Goal: Check status: Check status

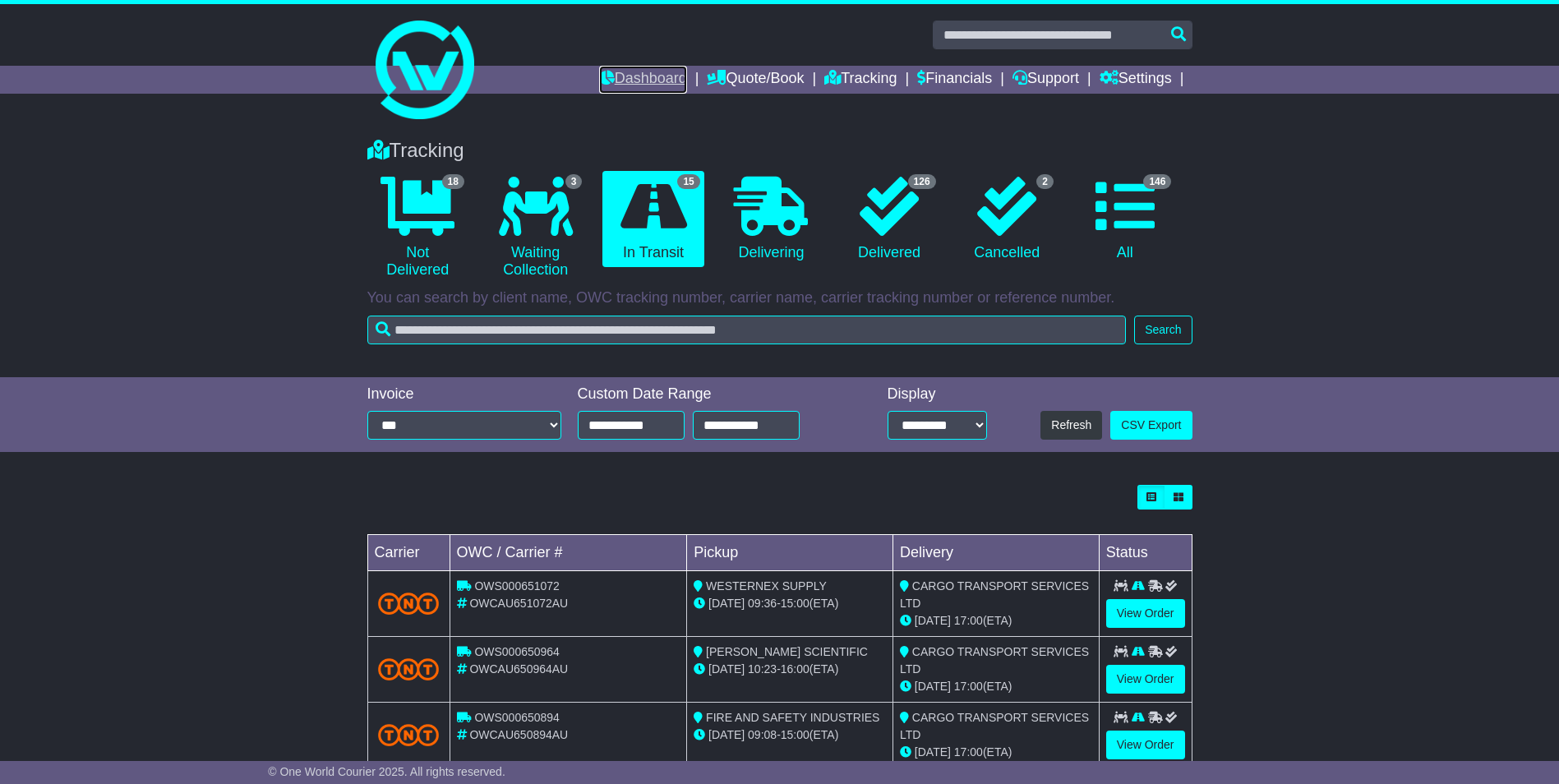
click at [612, 68] on link "Dashboard" at bounding box center [643, 80] width 88 height 28
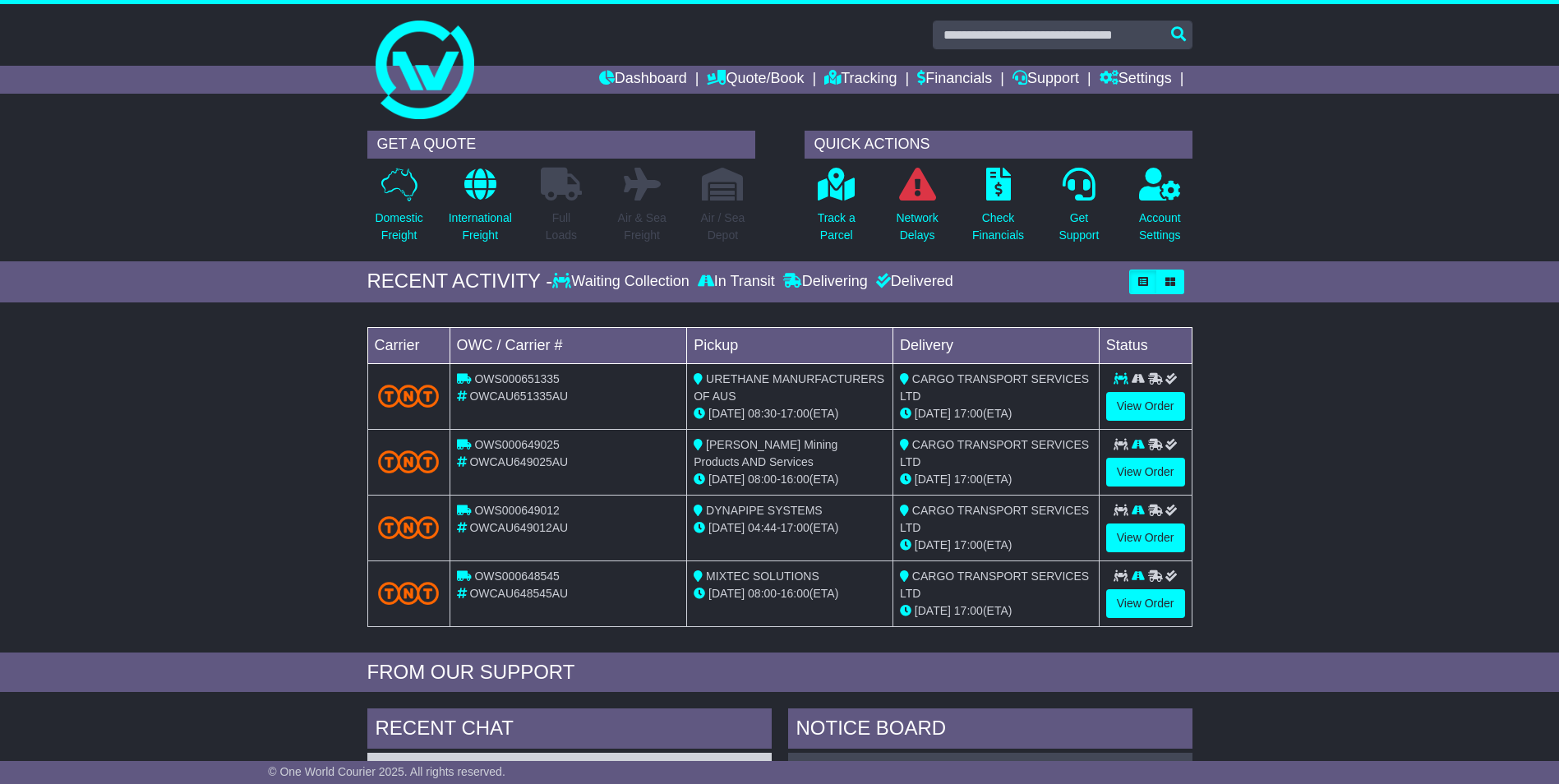
click at [814, 210] on div "Track a Parcel" at bounding box center [837, 209] width 81 height 86
click at [834, 222] on p "Track a Parcel" at bounding box center [836, 226] width 38 height 34
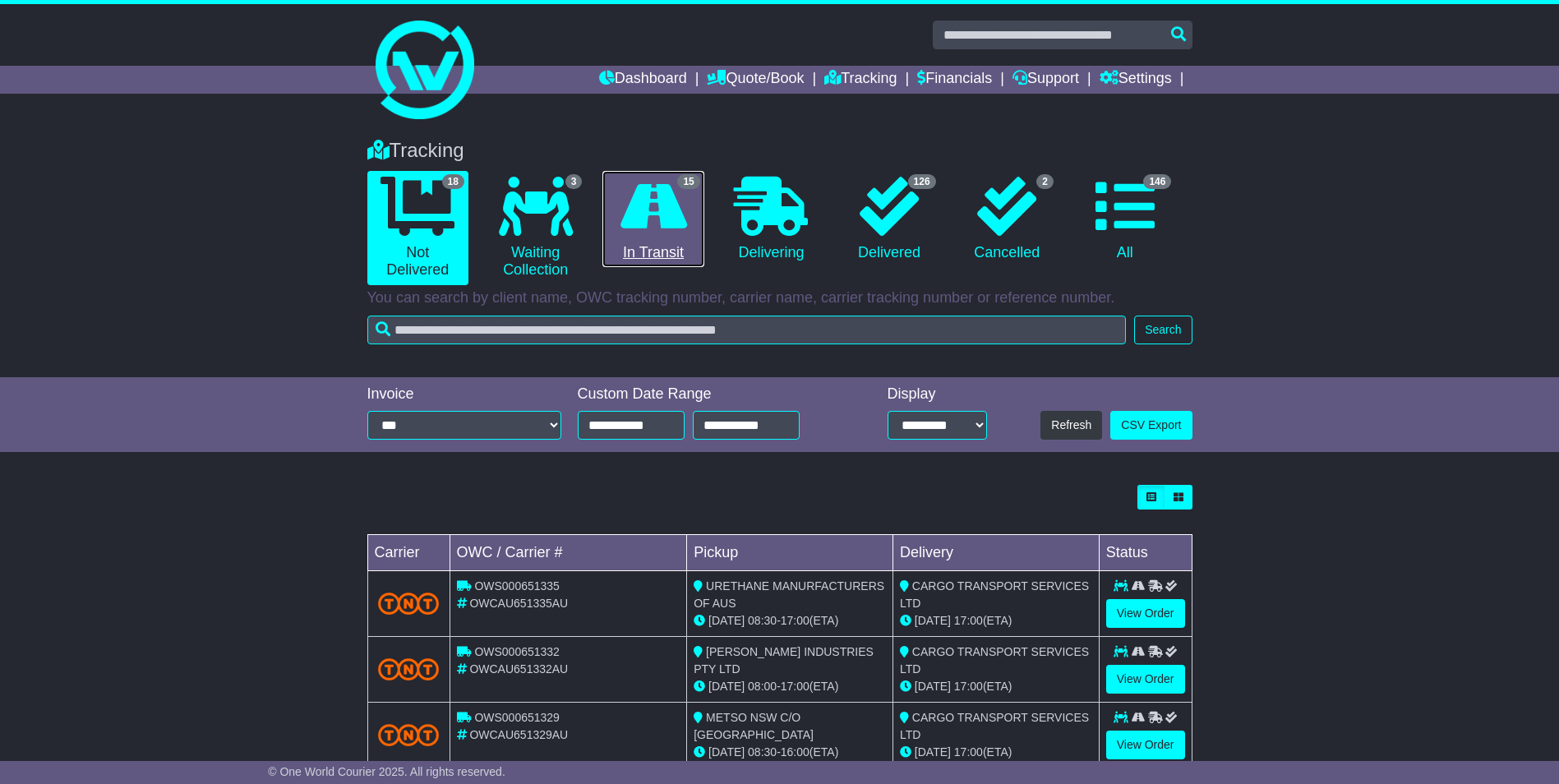
click at [646, 229] on icon at bounding box center [654, 207] width 67 height 60
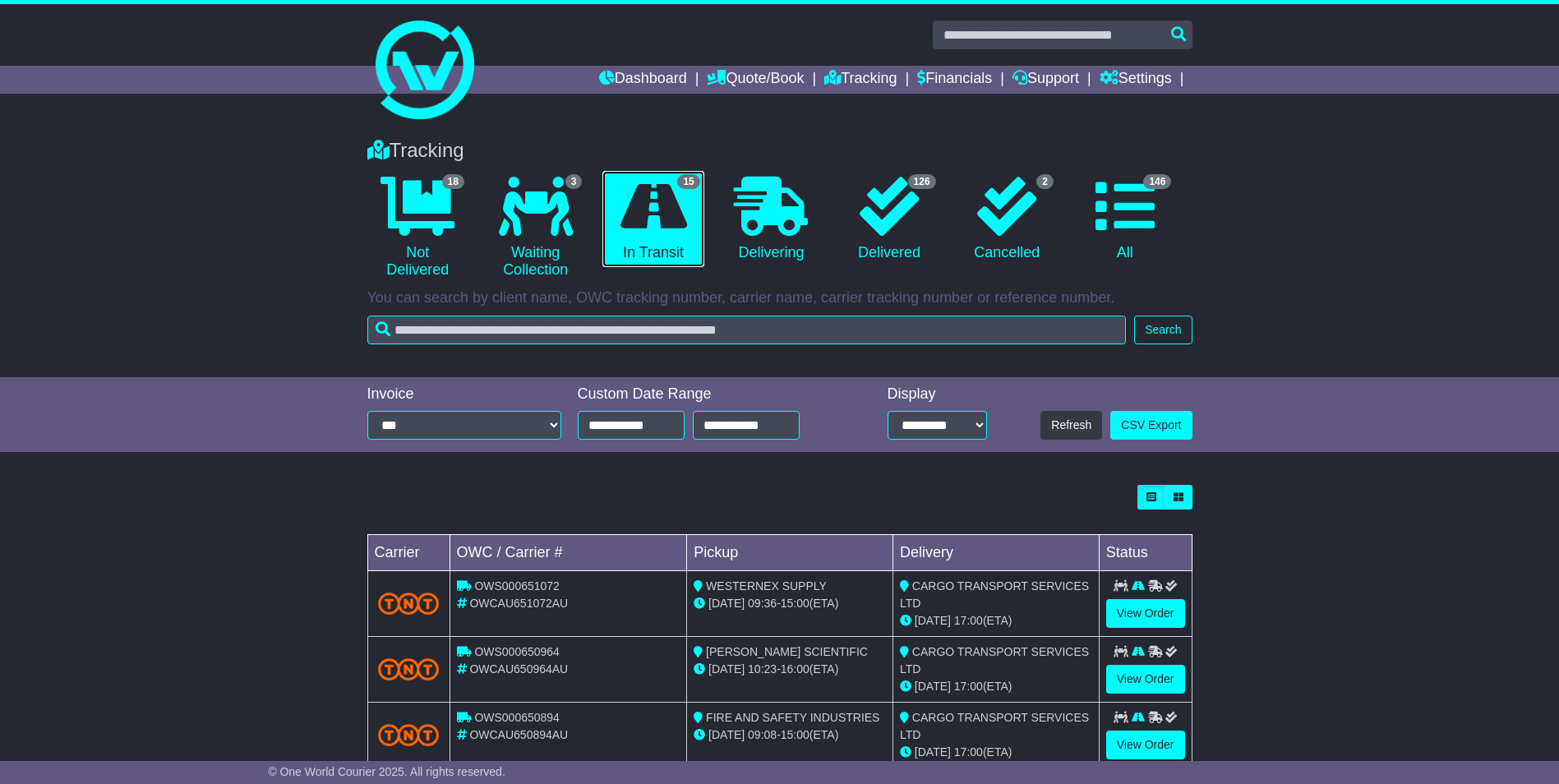
scroll to position [444, 0]
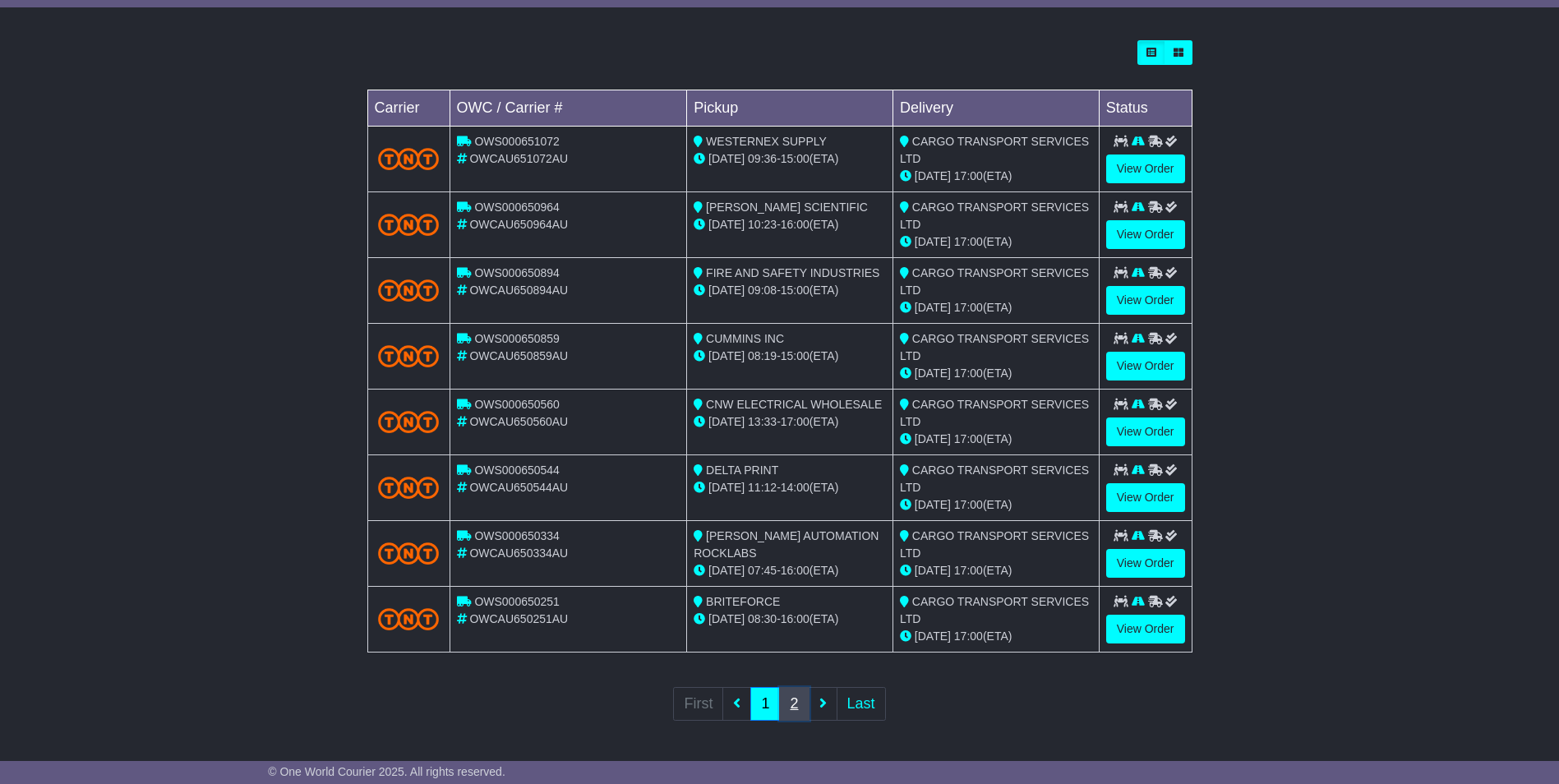
click at [802, 705] on link "2" at bounding box center [794, 703] width 30 height 33
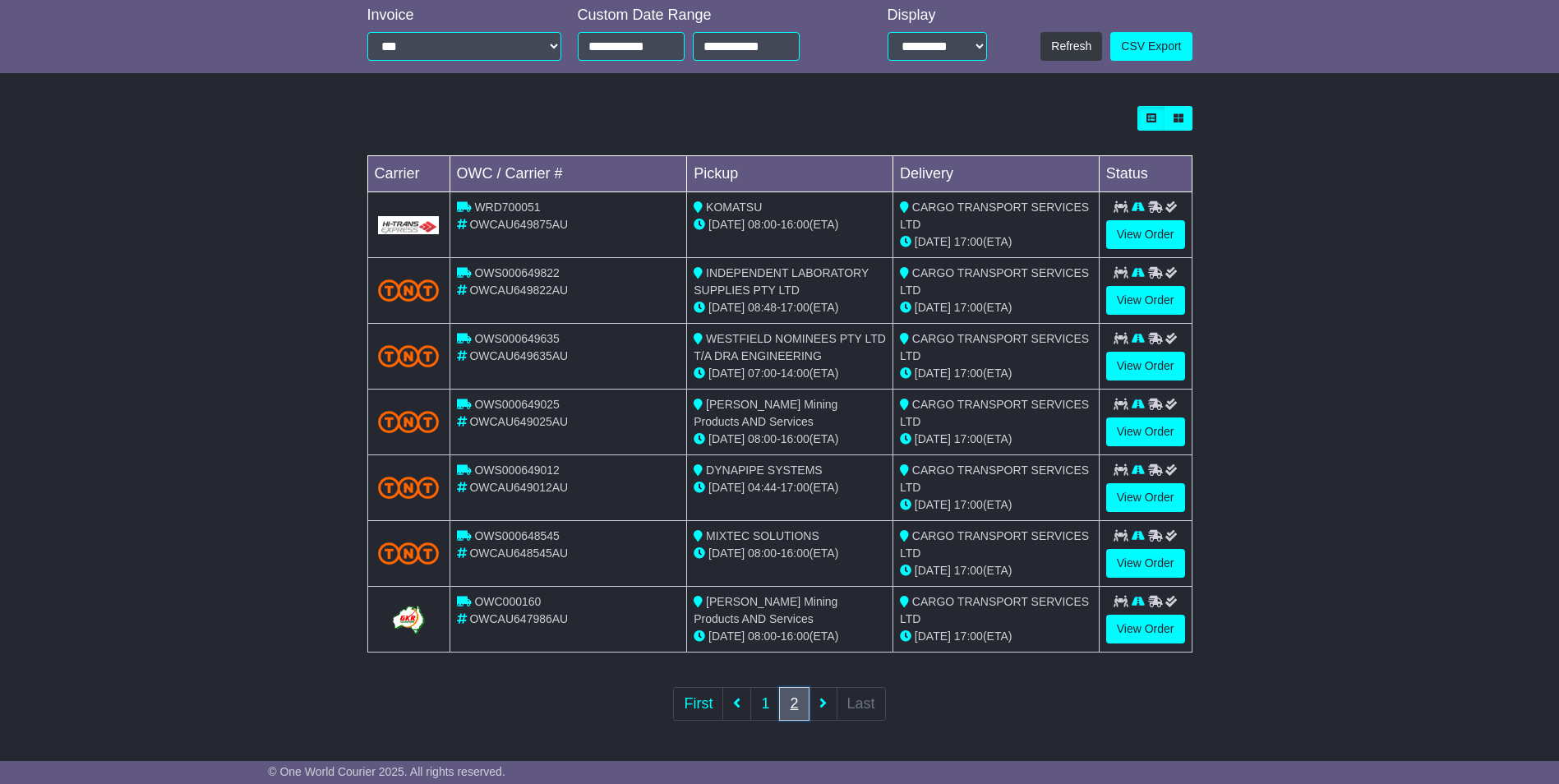
scroll to position [0, 0]
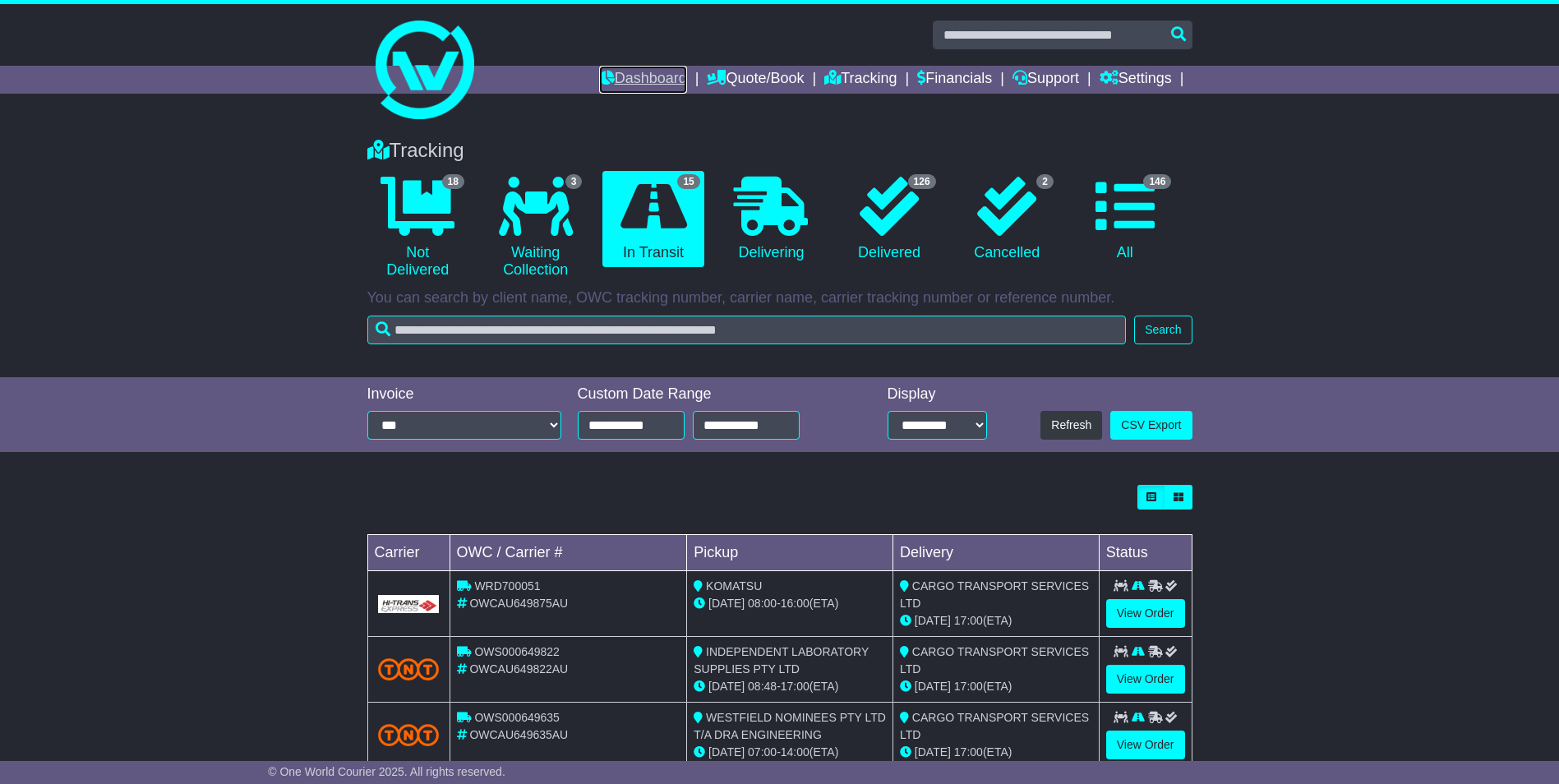
click at [624, 78] on link "Dashboard" at bounding box center [643, 80] width 88 height 28
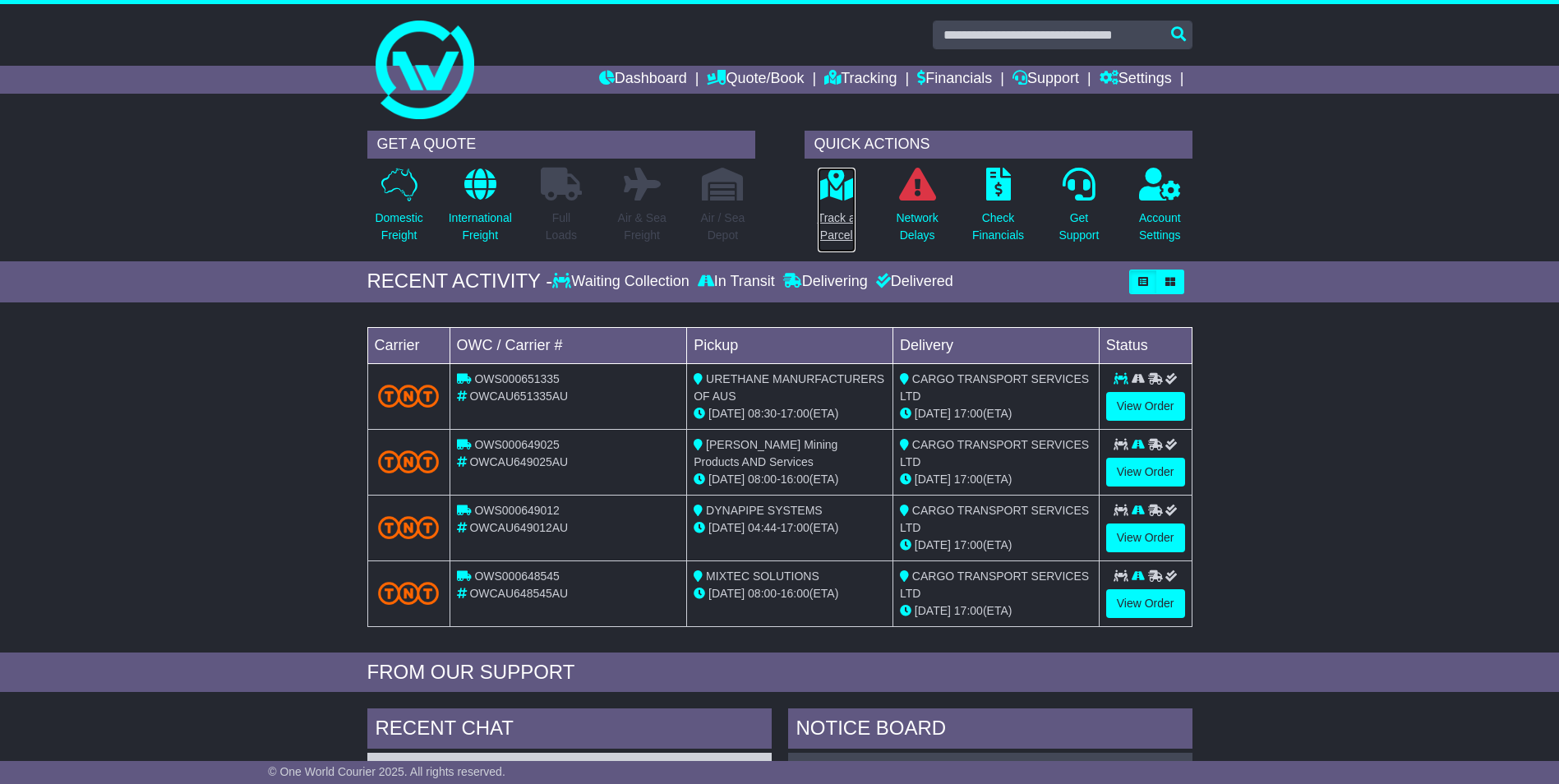
click at [835, 206] on link "Track a Parcel" at bounding box center [836, 209] width 39 height 86
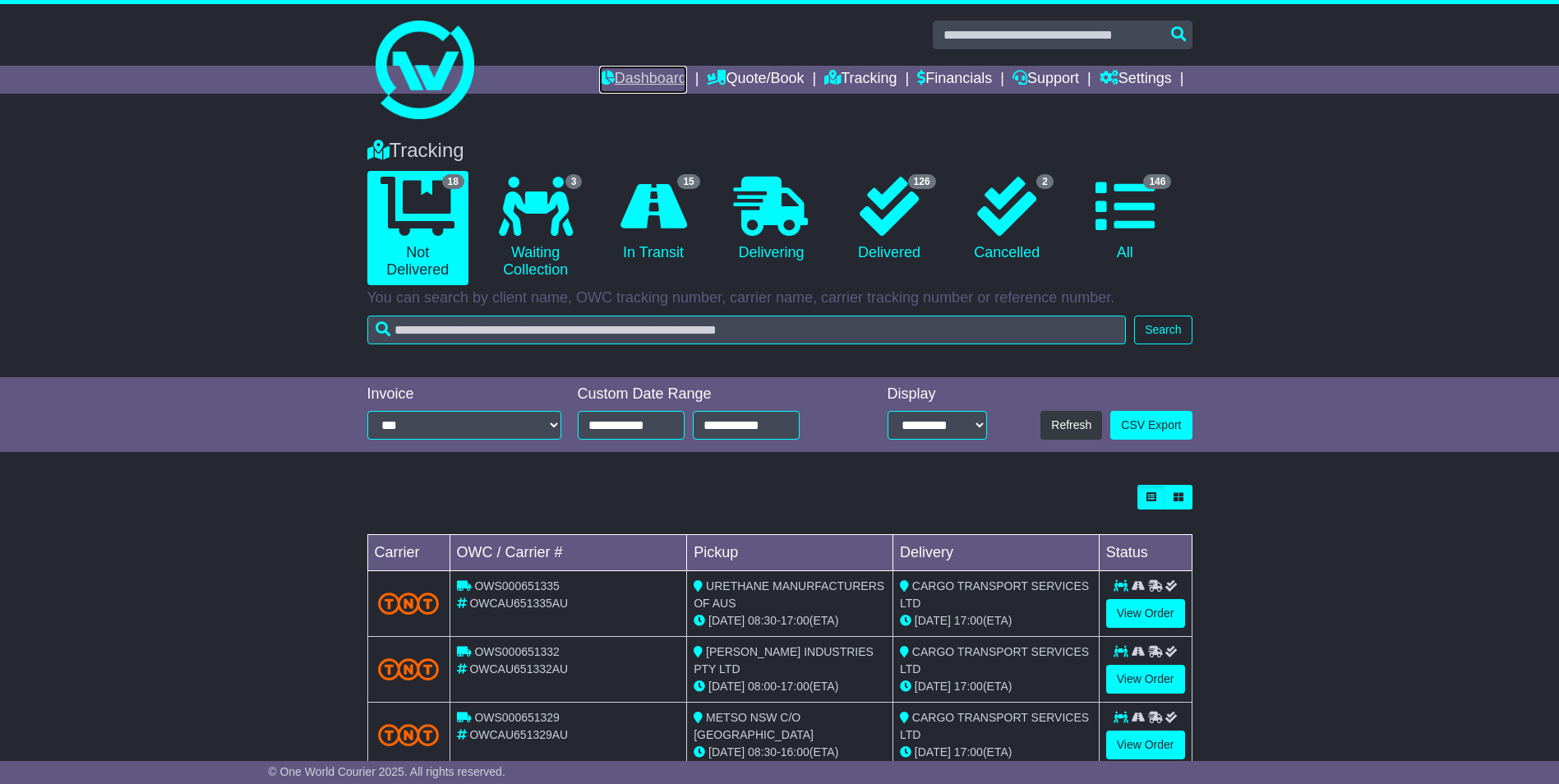
click at [650, 76] on link "Dashboard" at bounding box center [643, 80] width 88 height 28
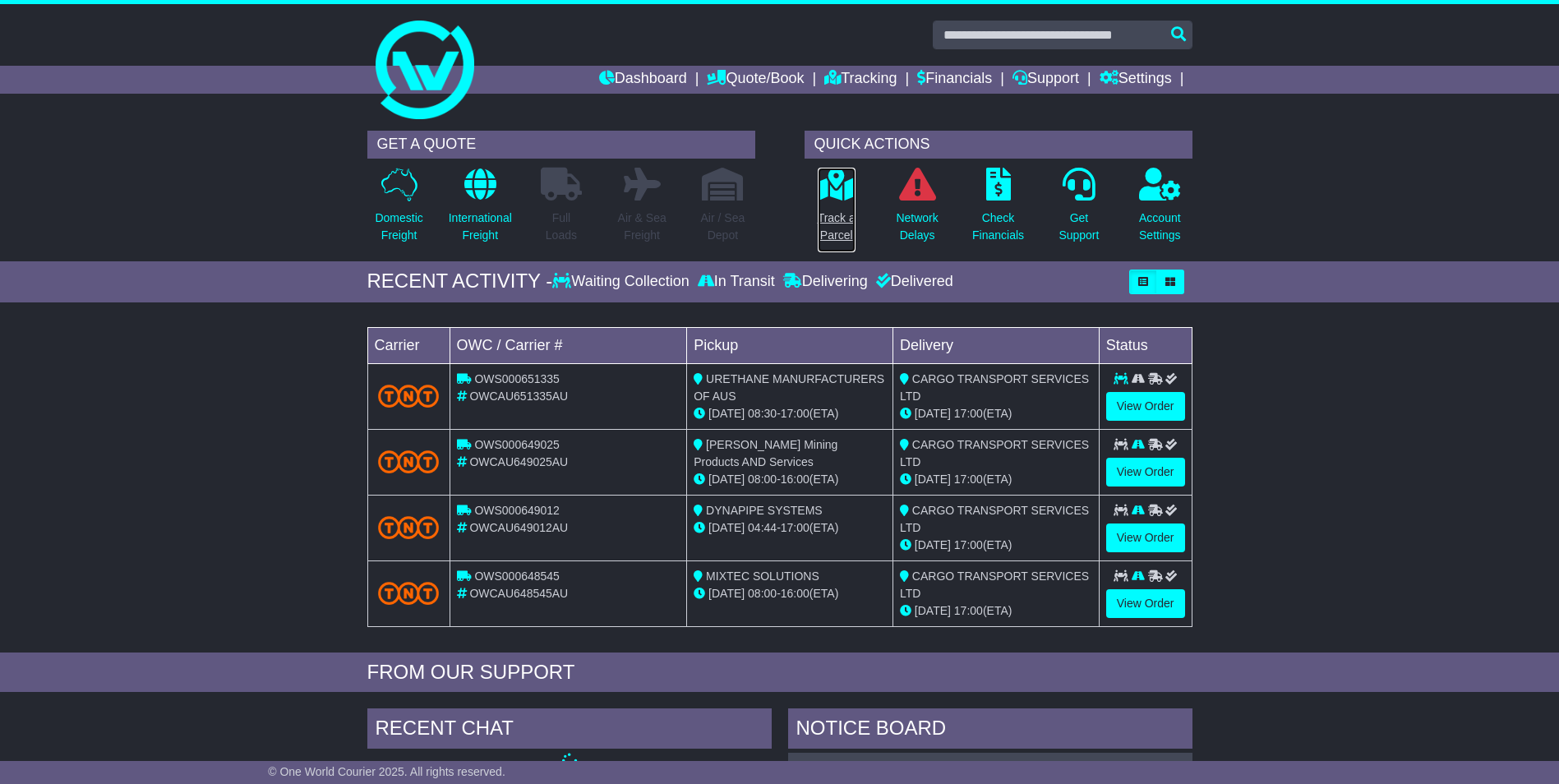
click at [840, 221] on p "Track a Parcel" at bounding box center [836, 226] width 38 height 34
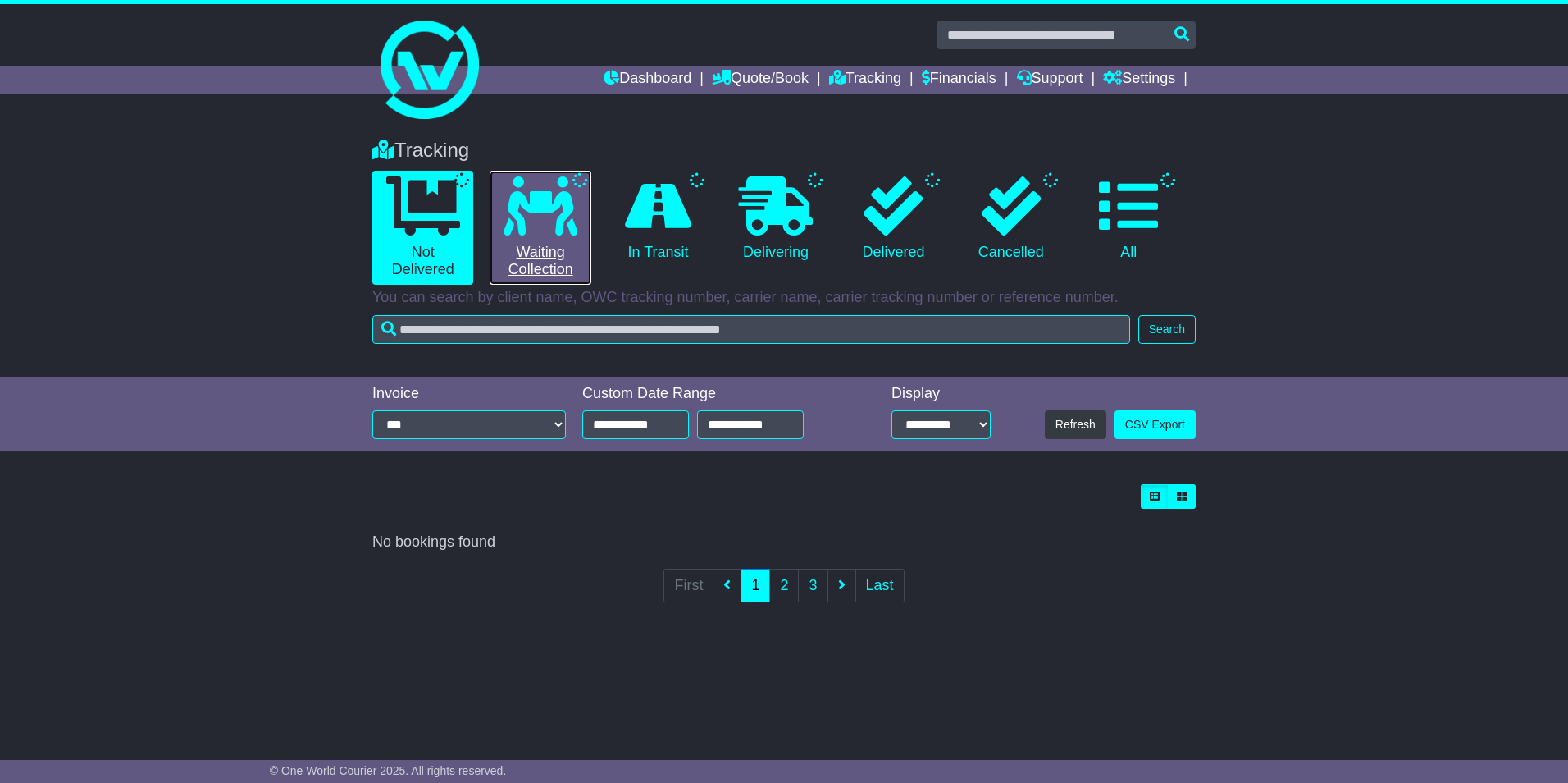
click at [557, 220] on icon at bounding box center [540, 206] width 73 height 59
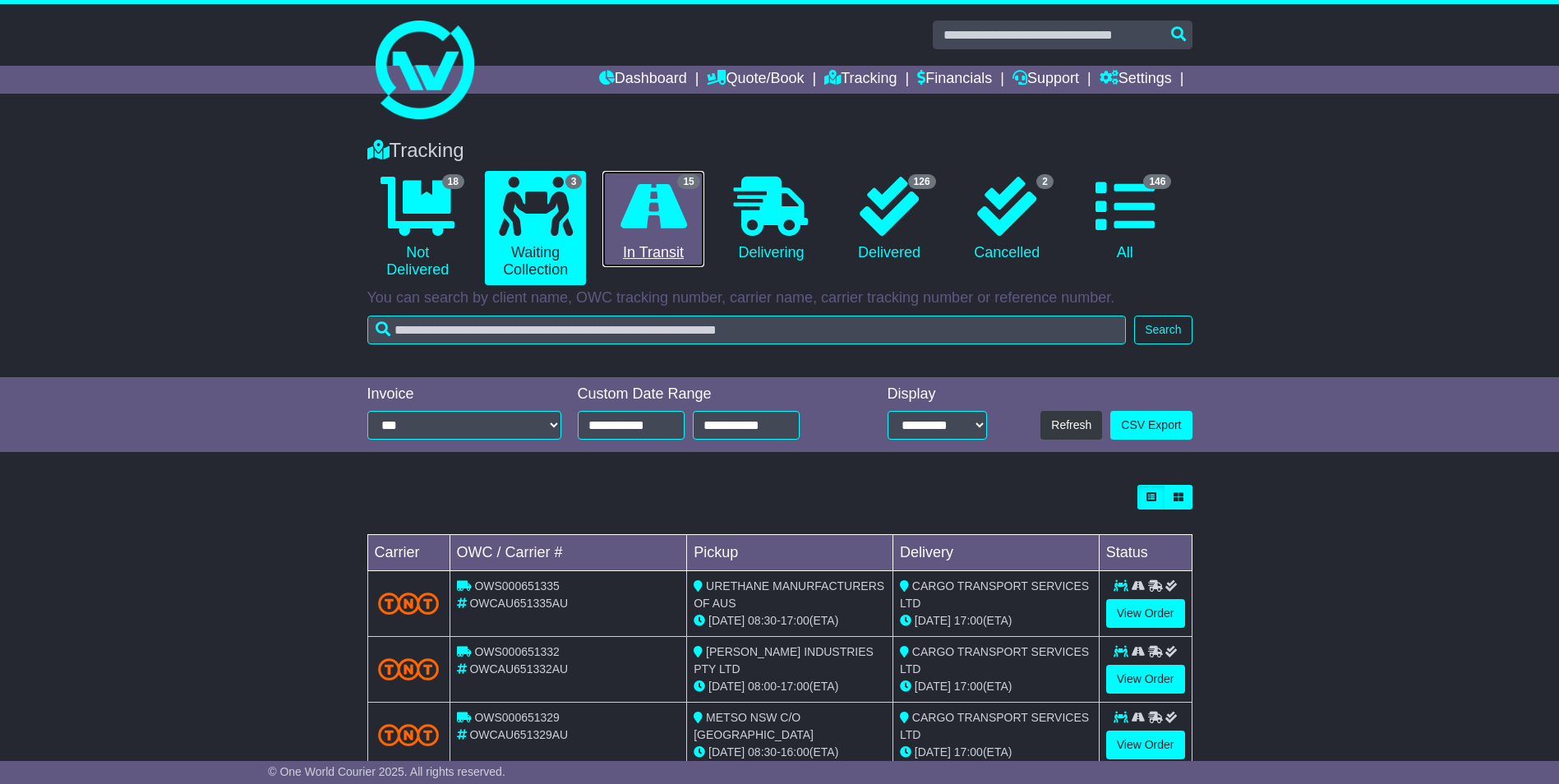
click at [691, 208] on link "15 In Transit" at bounding box center [652, 219] width 101 height 97
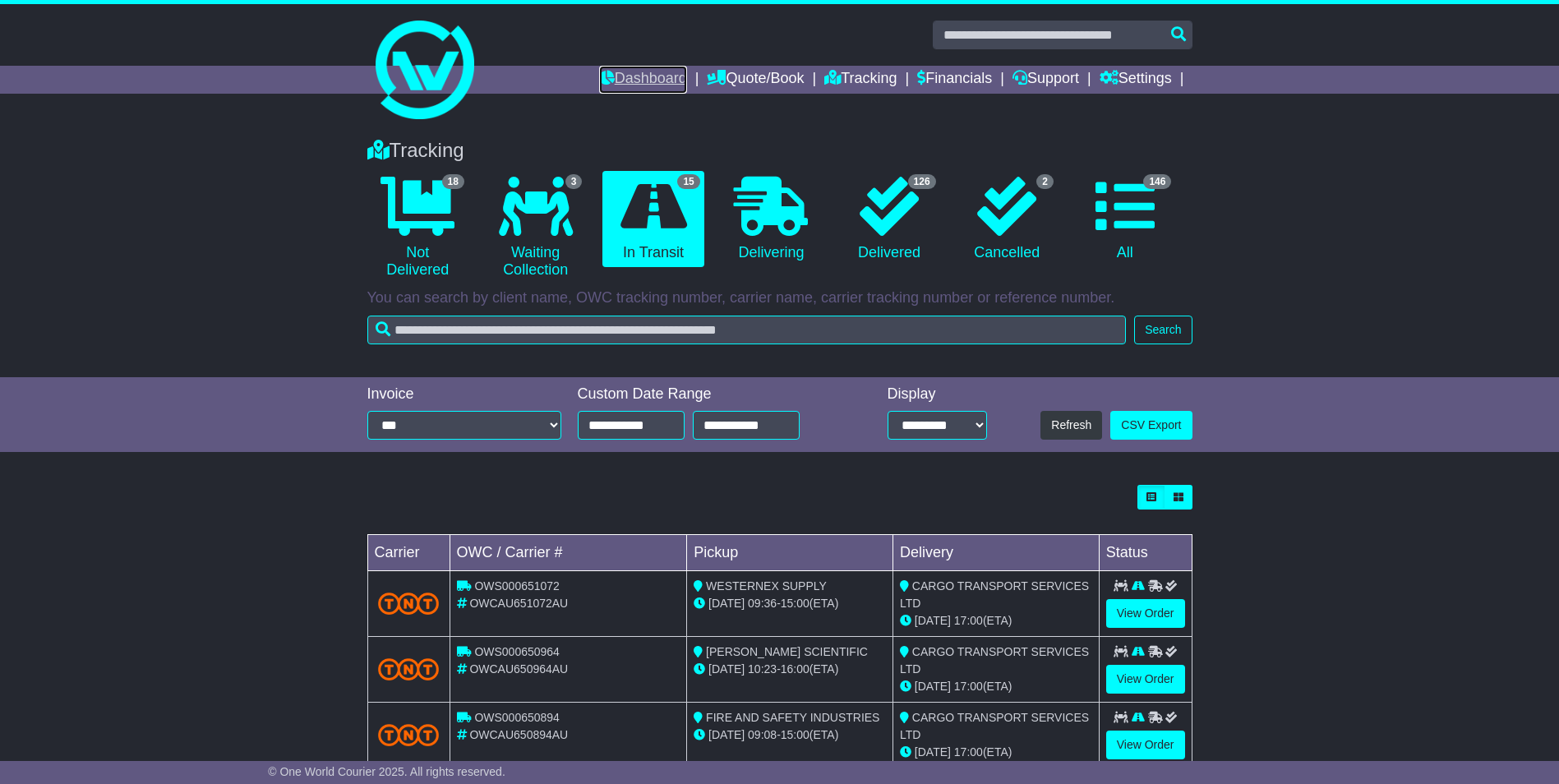
click at [654, 74] on link "Dashboard" at bounding box center [643, 80] width 88 height 28
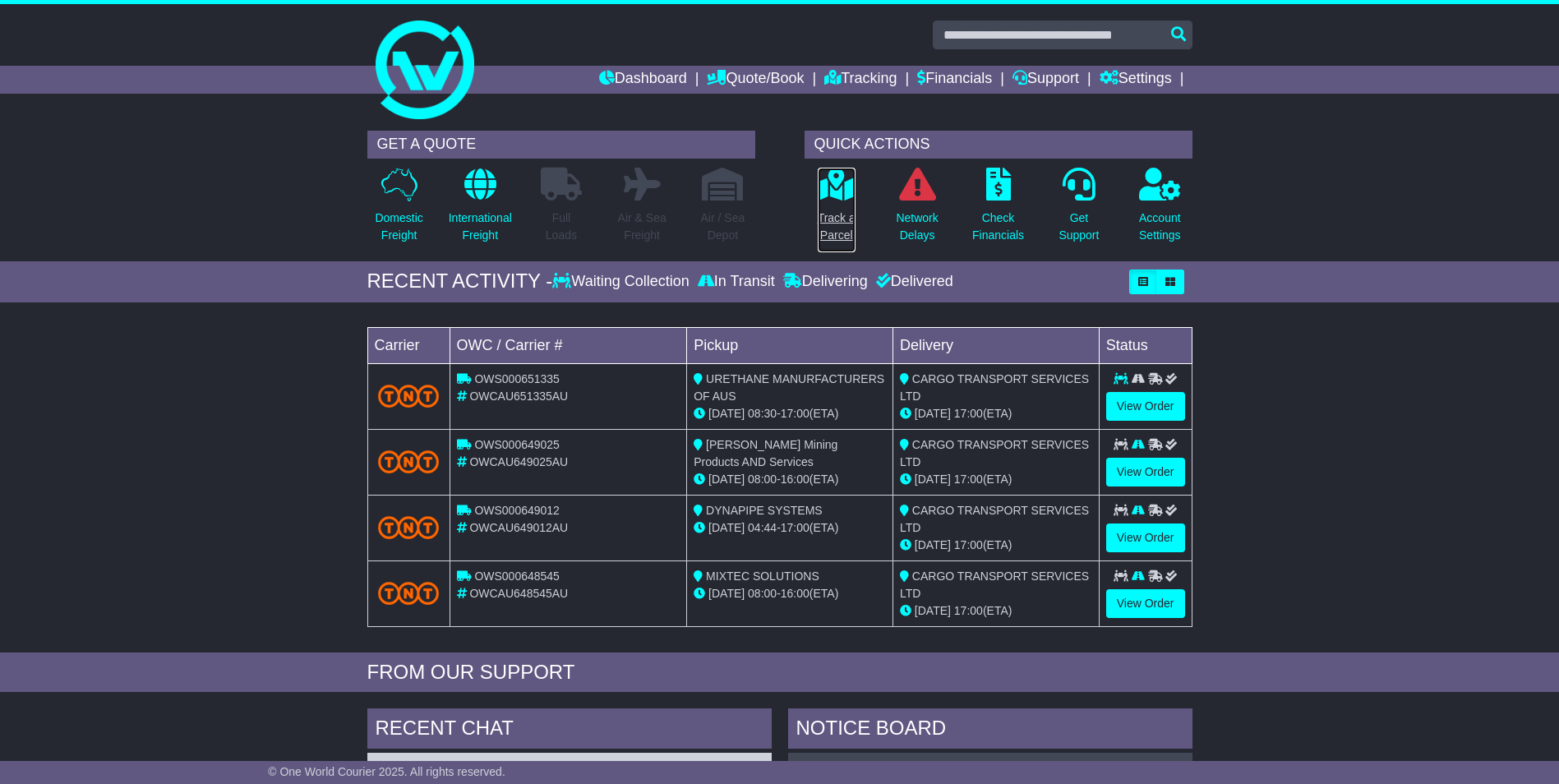
click at [844, 207] on link "Track a Parcel" at bounding box center [836, 209] width 39 height 86
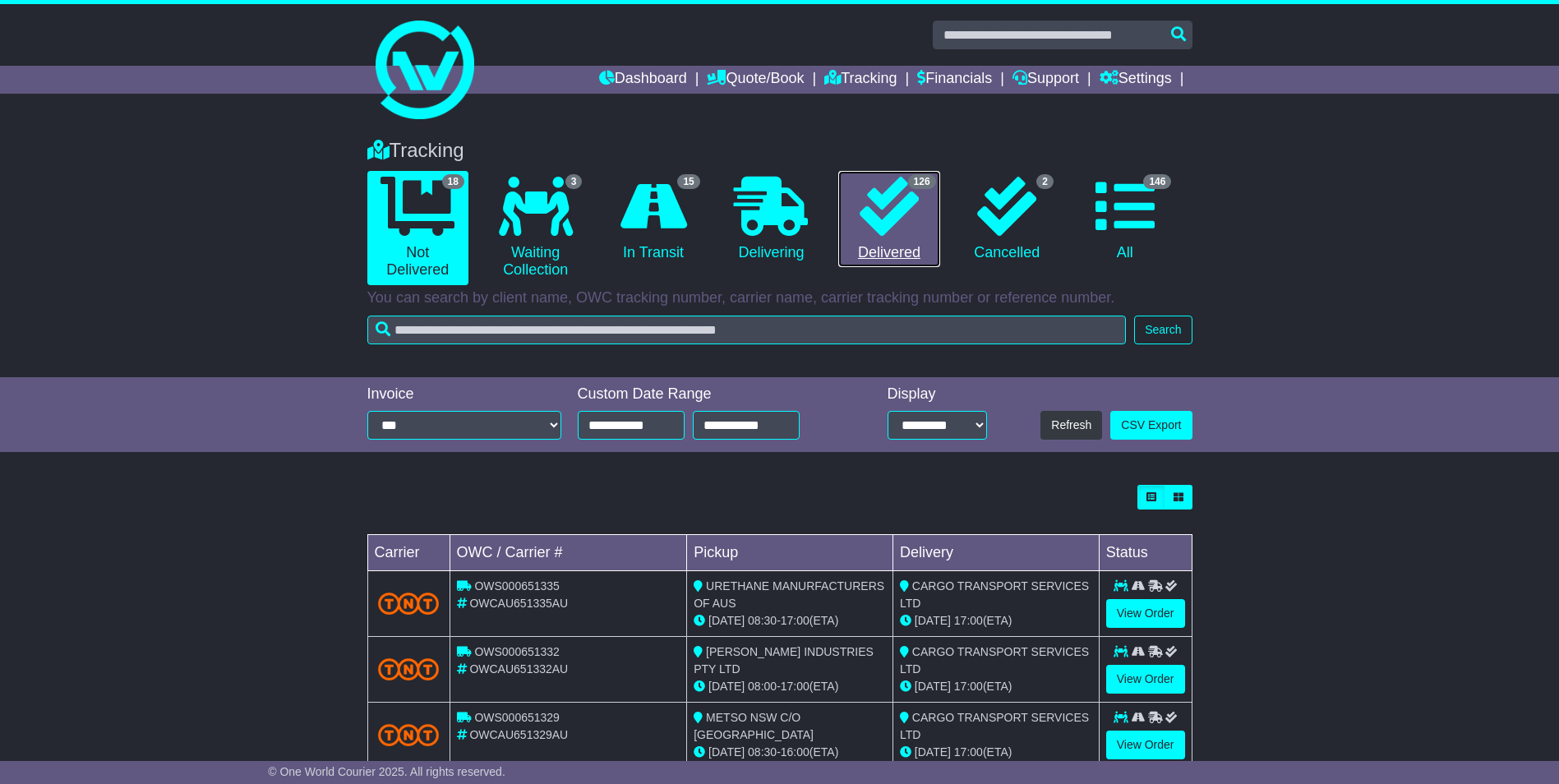
click at [873, 239] on link "126 Delivered" at bounding box center [889, 219] width 101 height 97
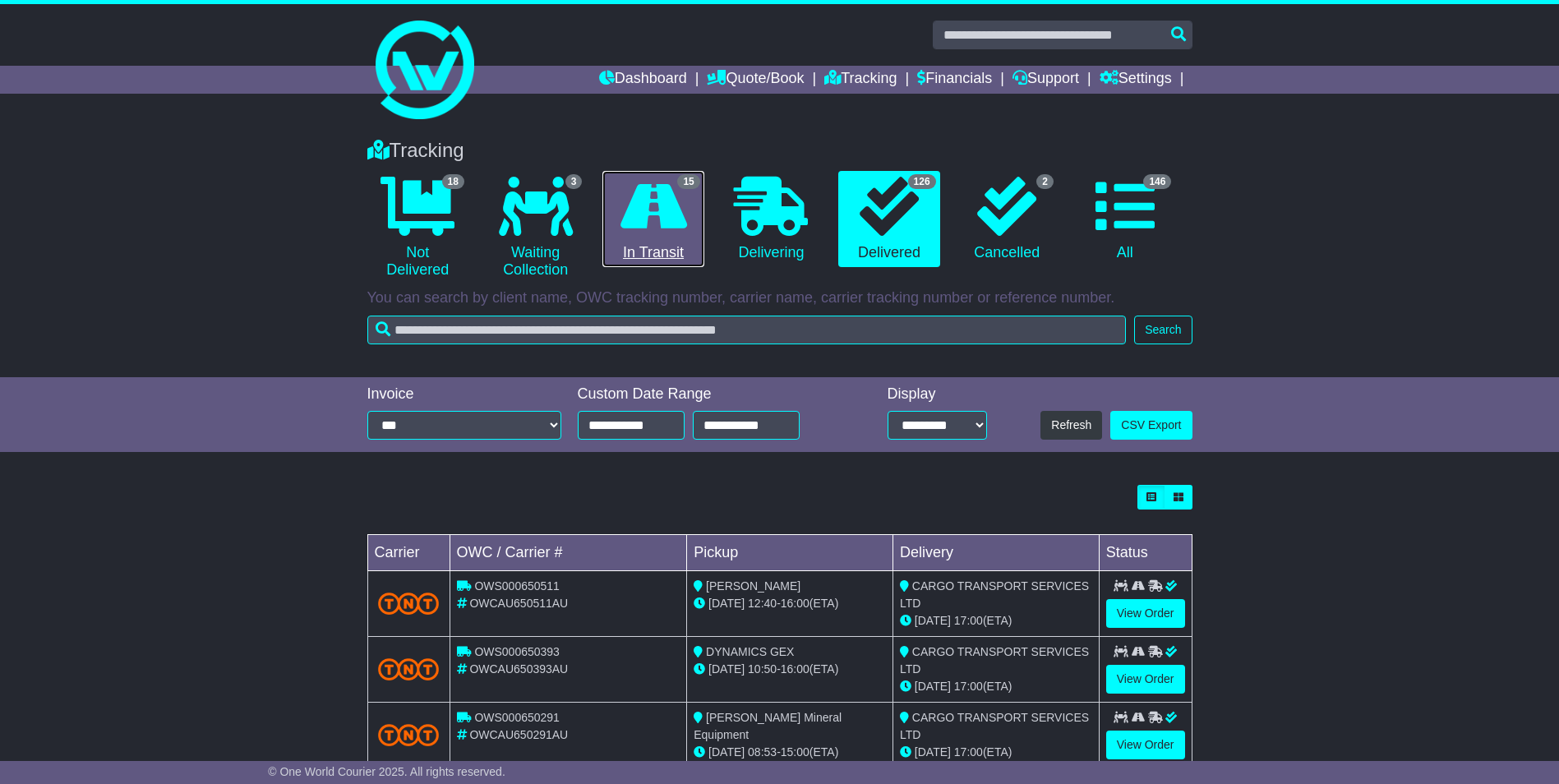
click at [694, 216] on link "15 In Transit" at bounding box center [652, 219] width 101 height 97
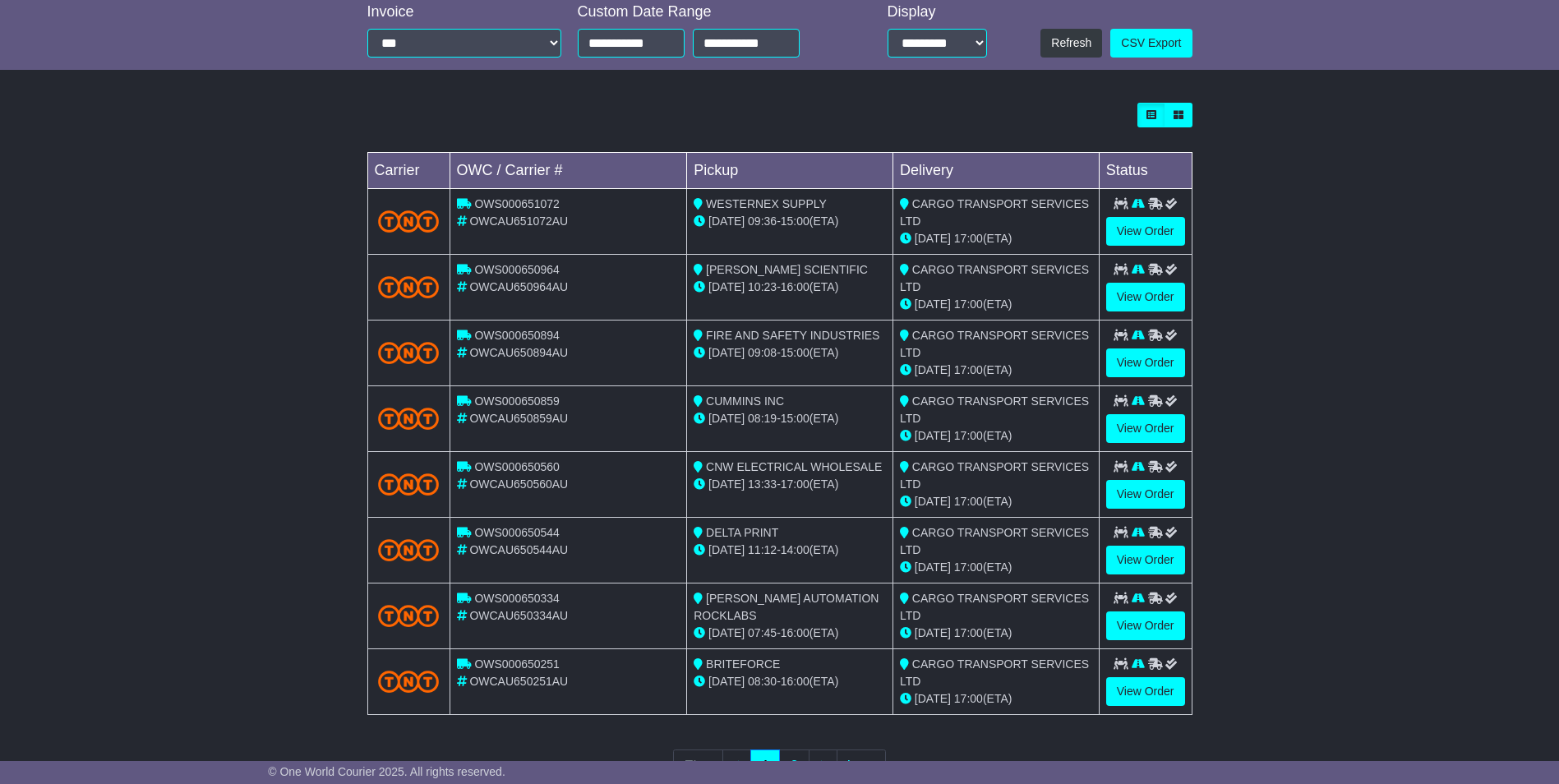
scroll to position [444, 0]
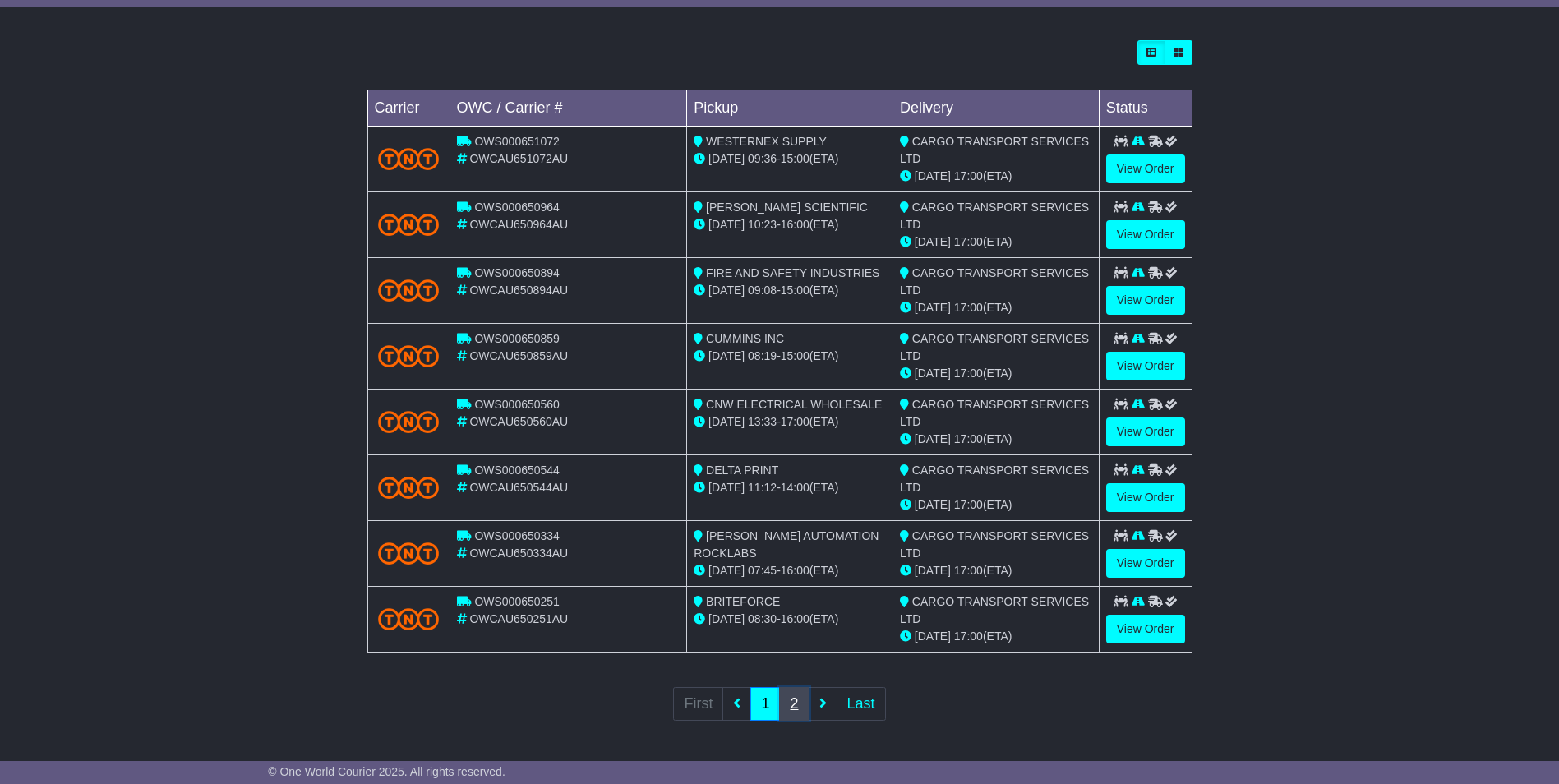
click at [802, 703] on link "2" at bounding box center [794, 703] width 30 height 33
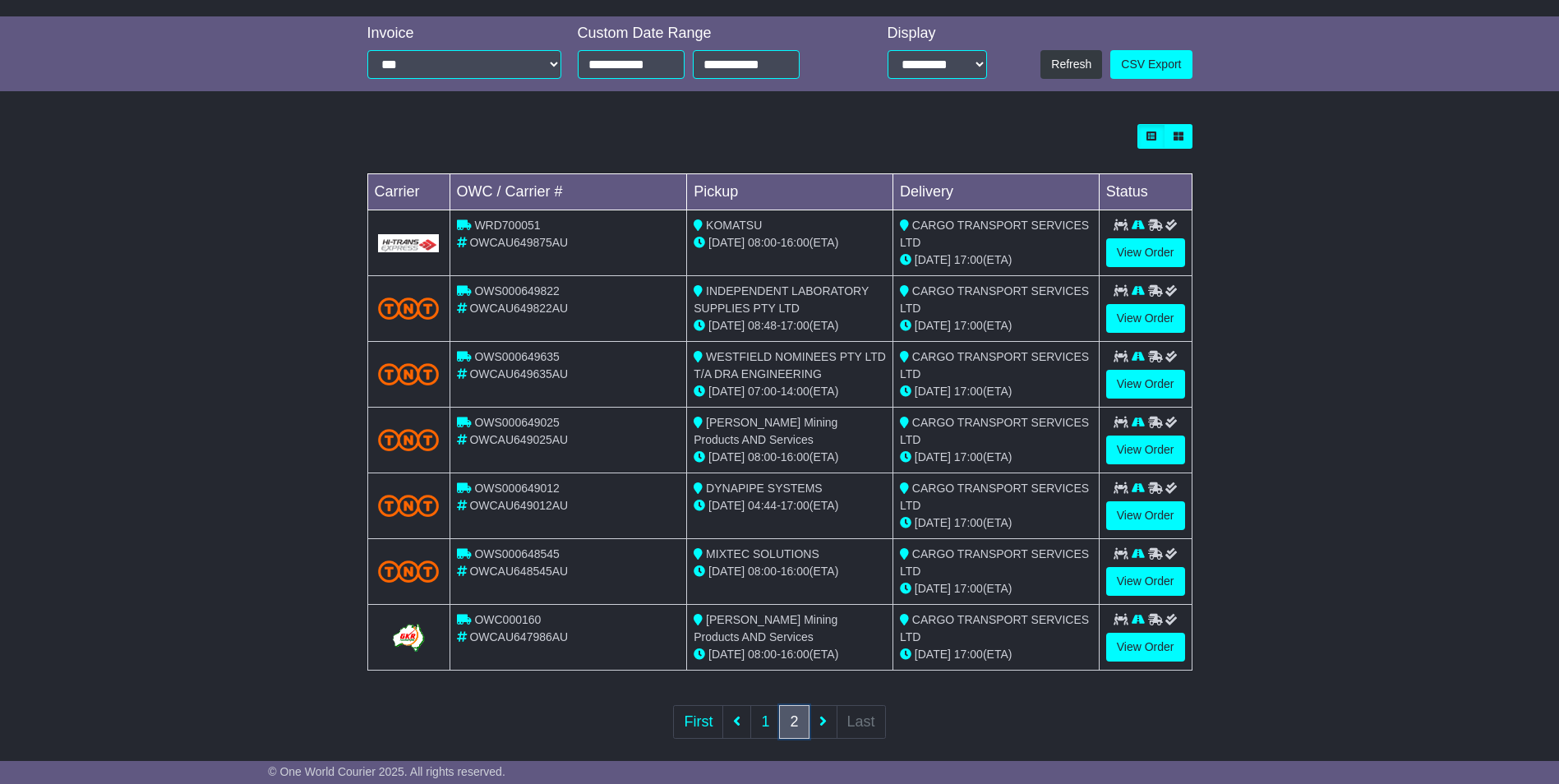
scroll to position [378, 0]
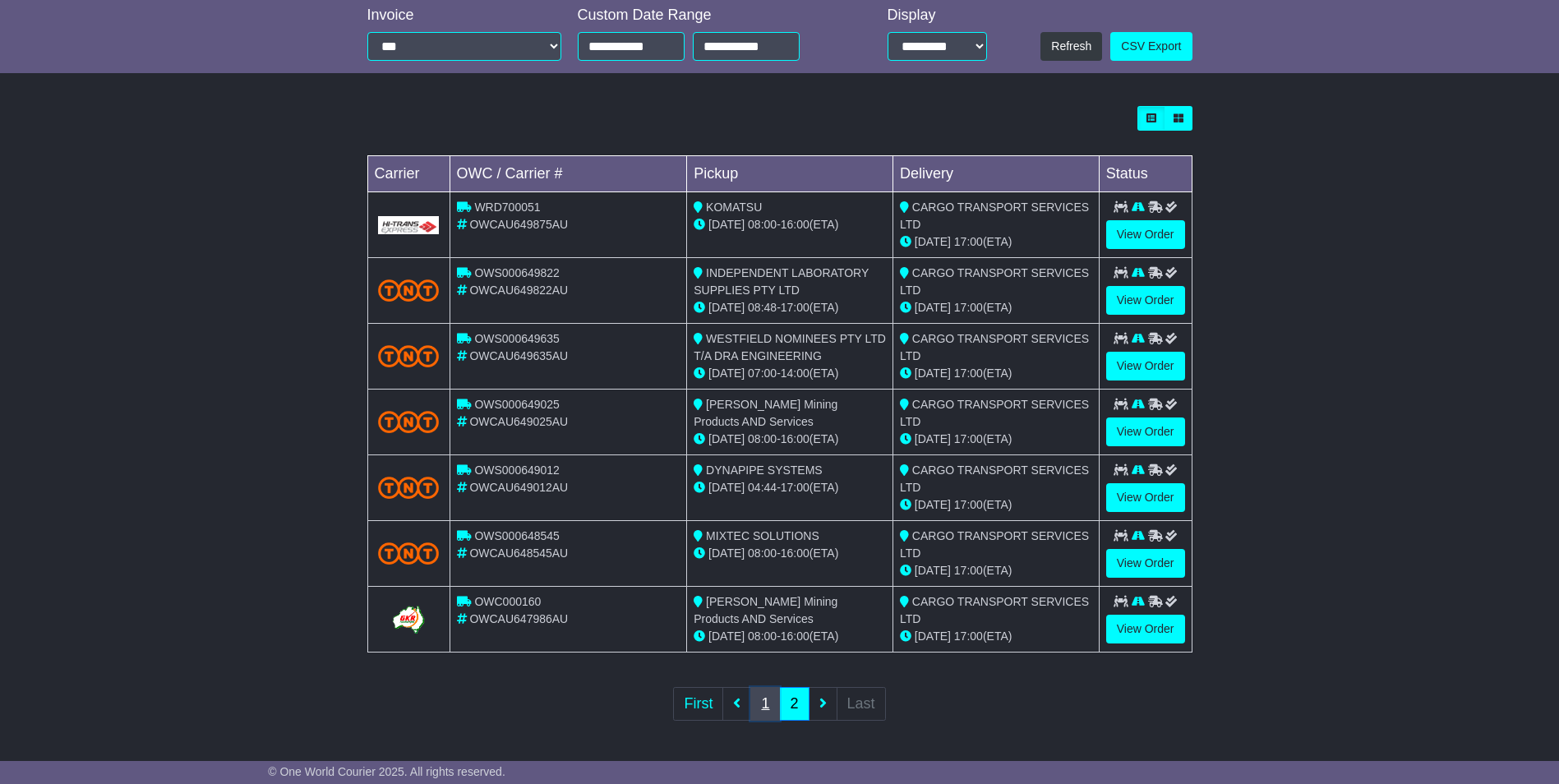
click at [769, 704] on link "1" at bounding box center [765, 703] width 30 height 33
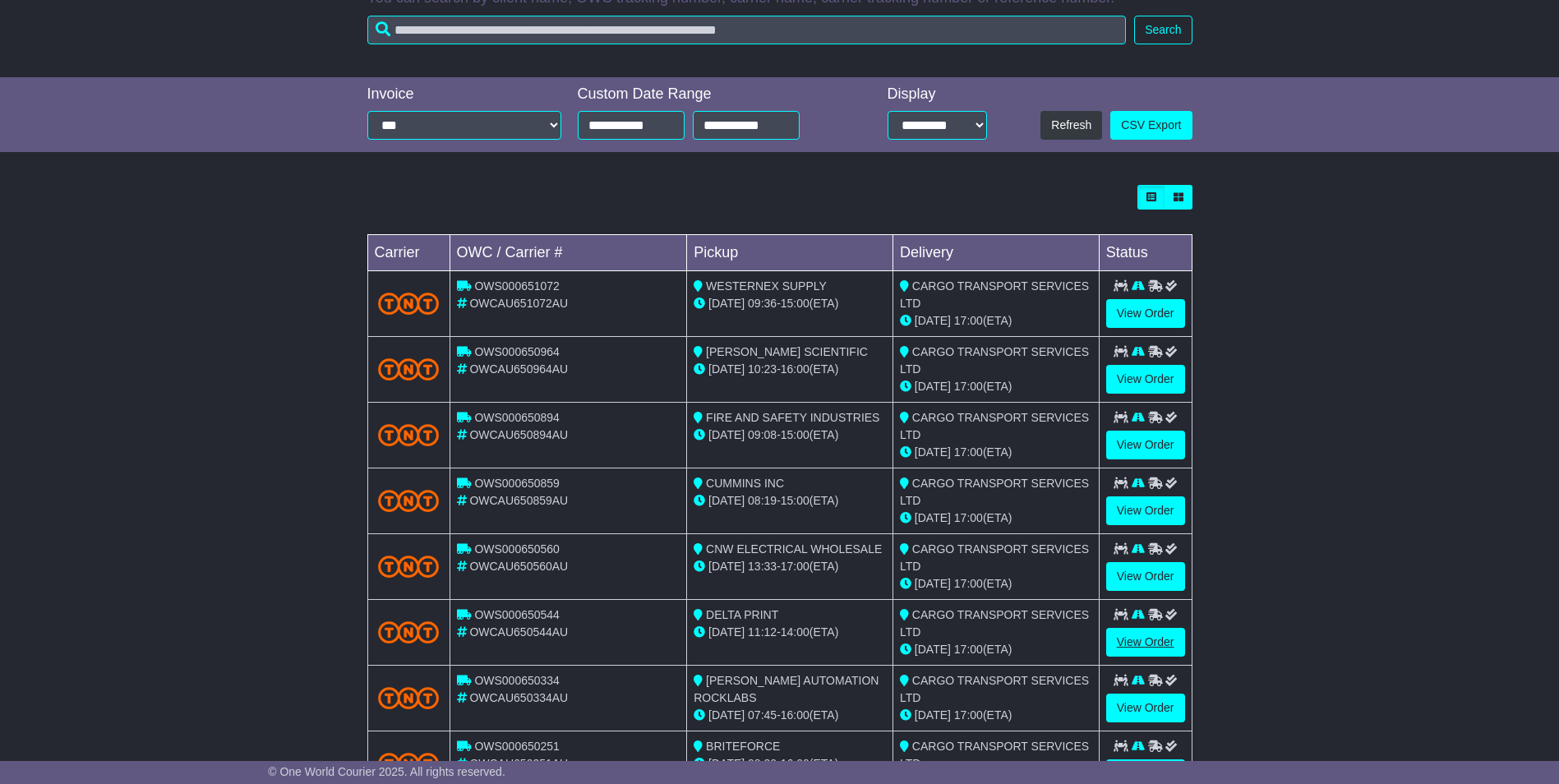
scroll to position [328, 0]
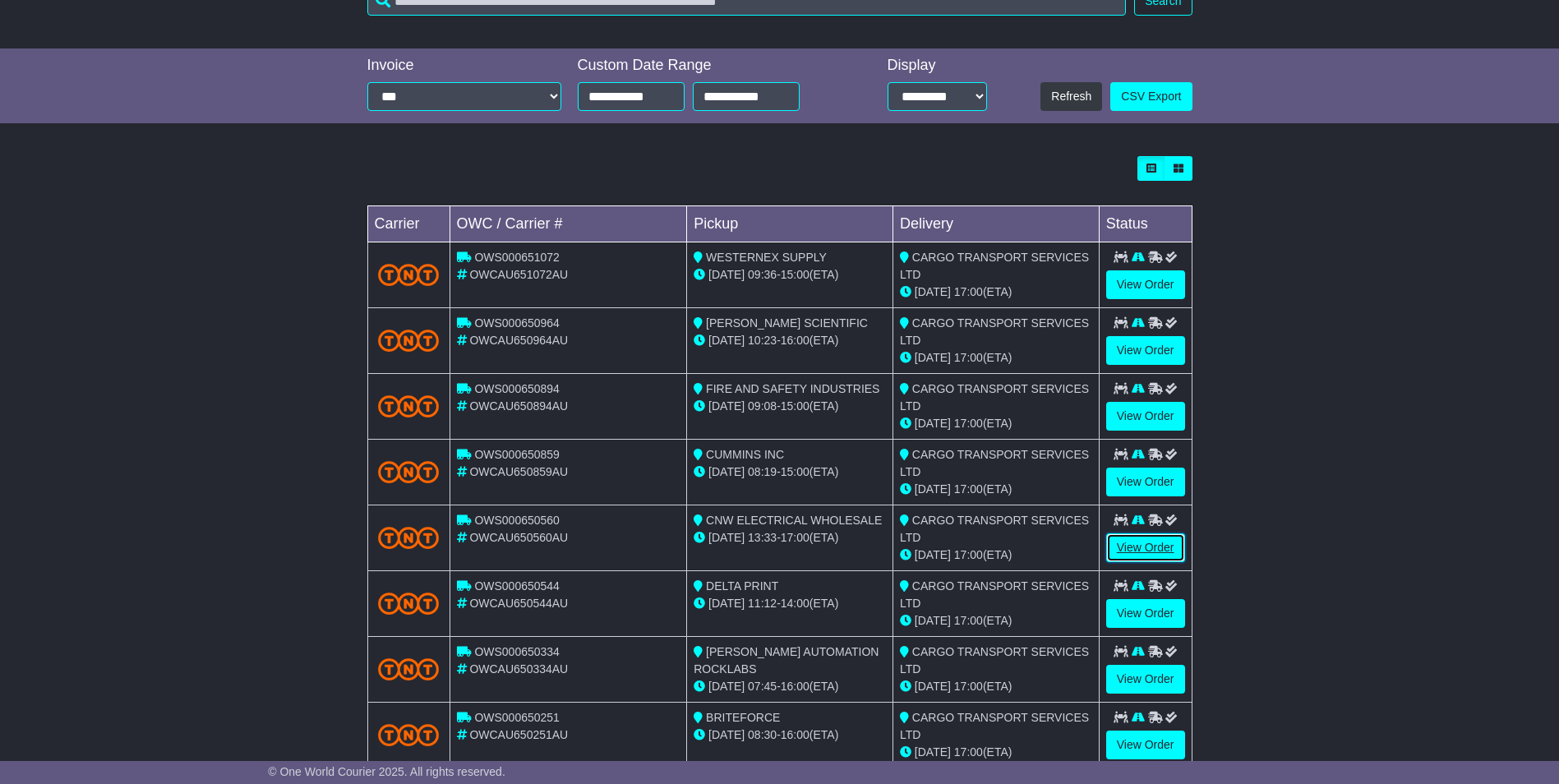
click at [1166, 548] on link "View Order" at bounding box center [1145, 547] width 79 height 29
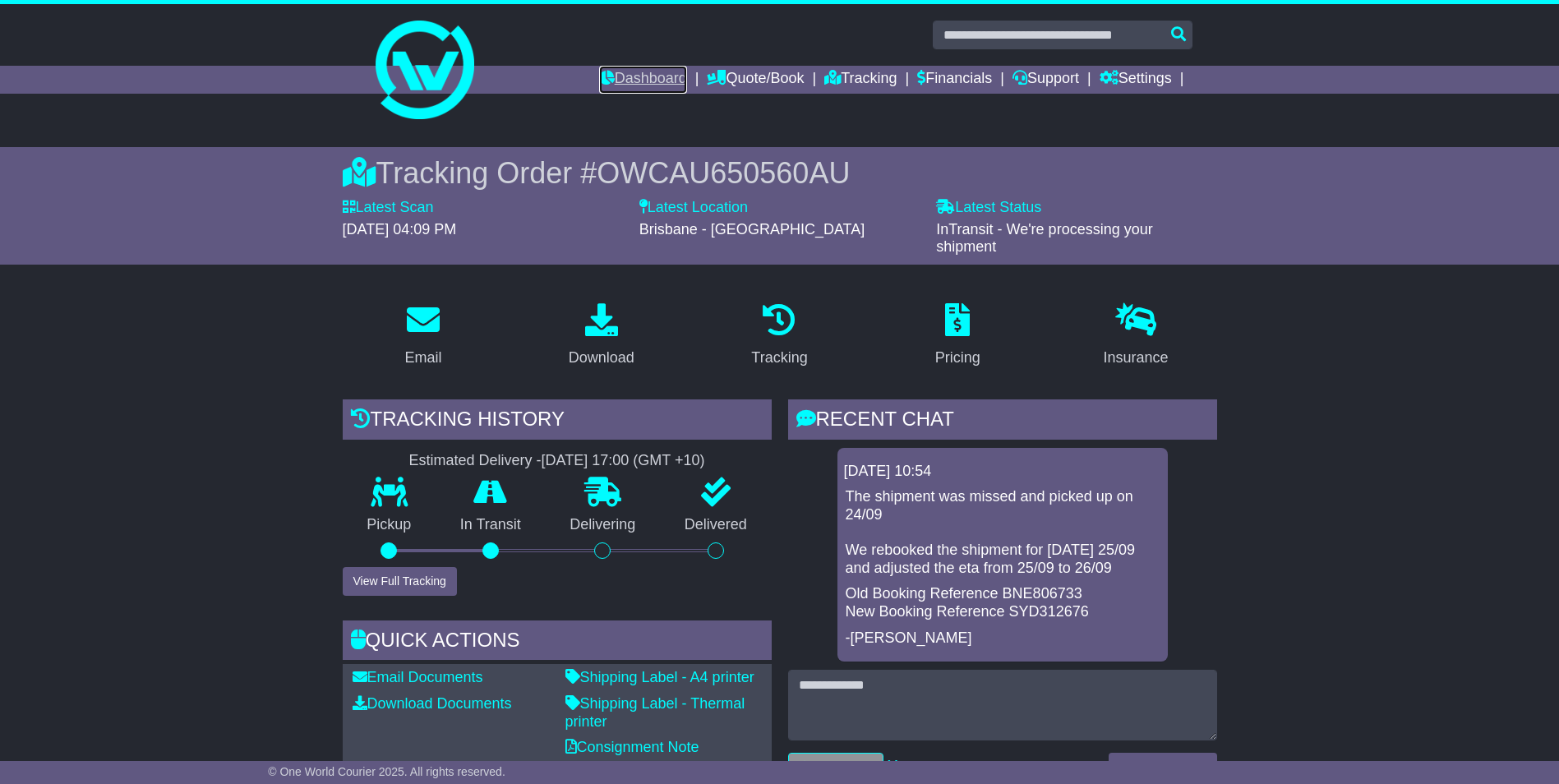
click at [659, 67] on link "Dashboard" at bounding box center [643, 80] width 88 height 28
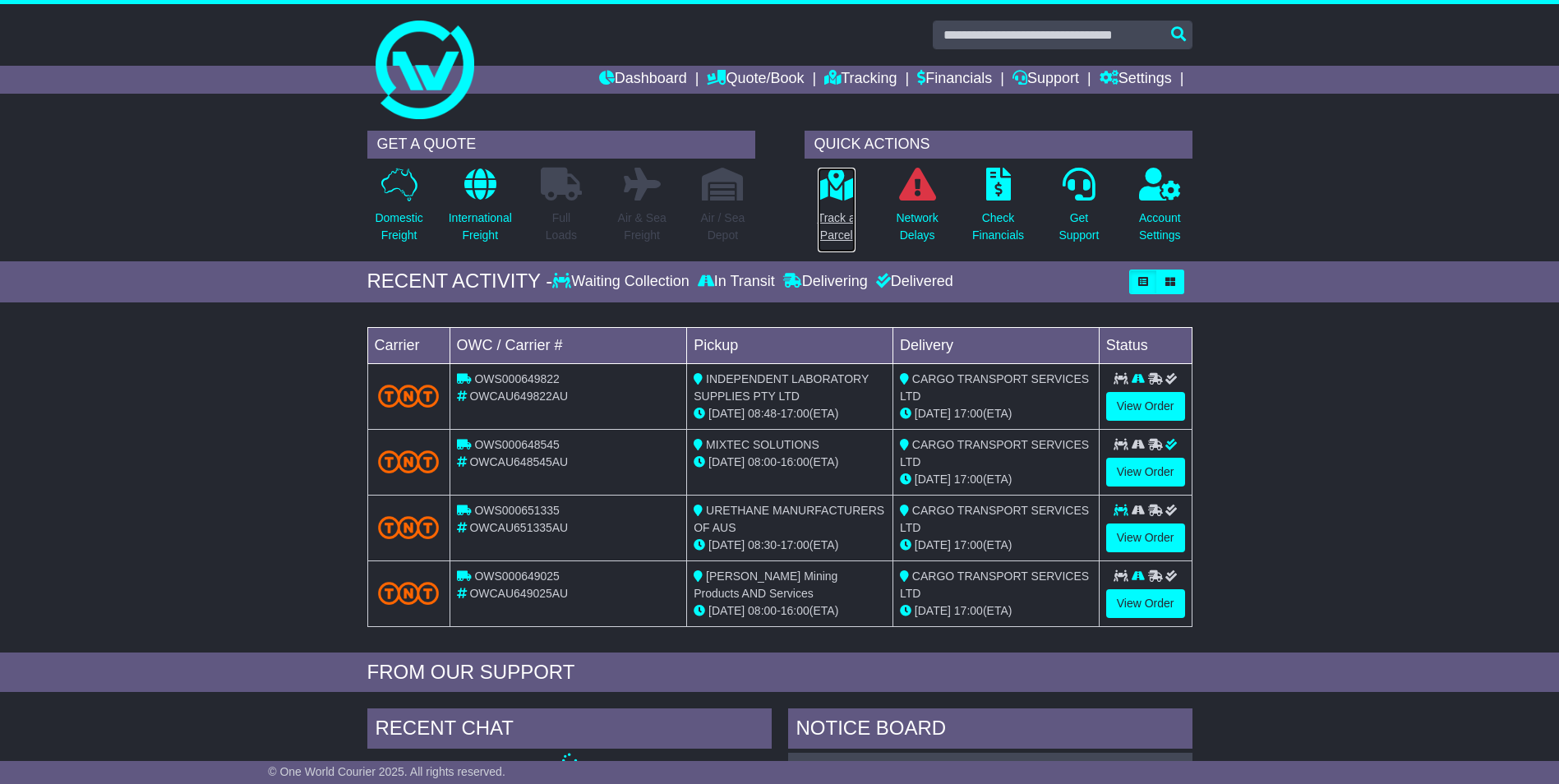
click at [830, 217] on p "Track a Parcel" at bounding box center [836, 226] width 38 height 34
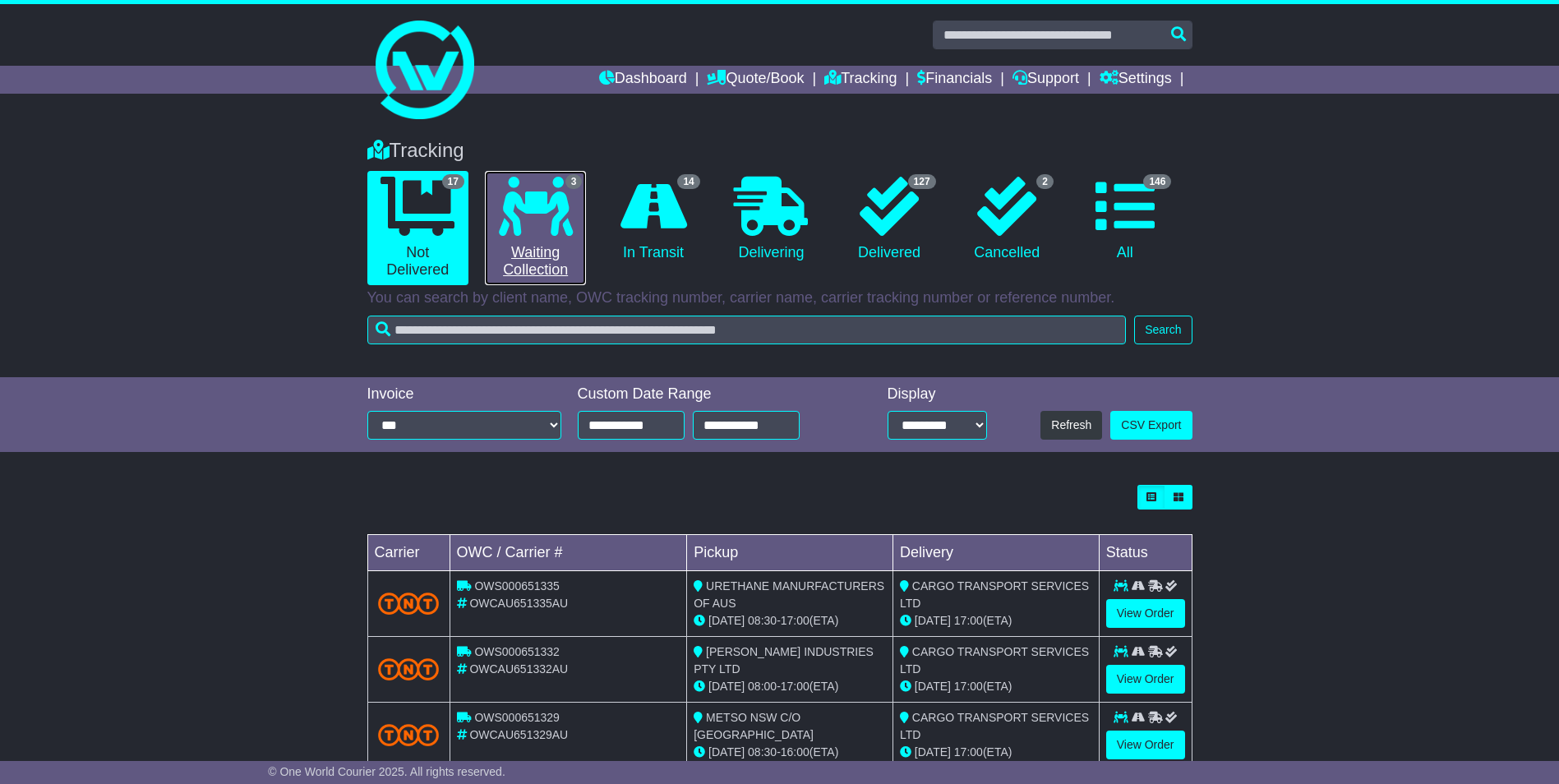
click at [562, 221] on icon at bounding box center [535, 207] width 74 height 60
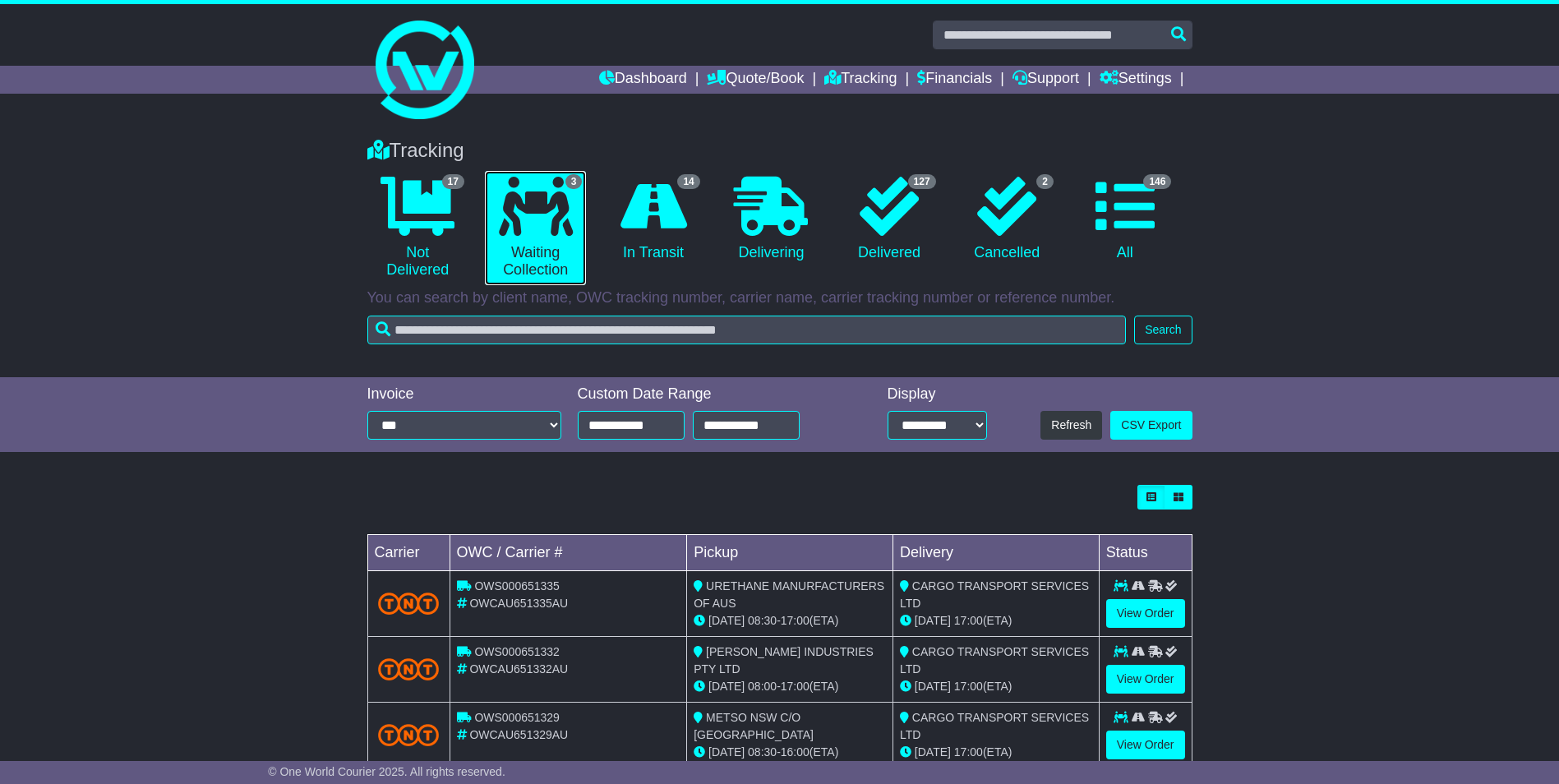
scroll to position [43, 0]
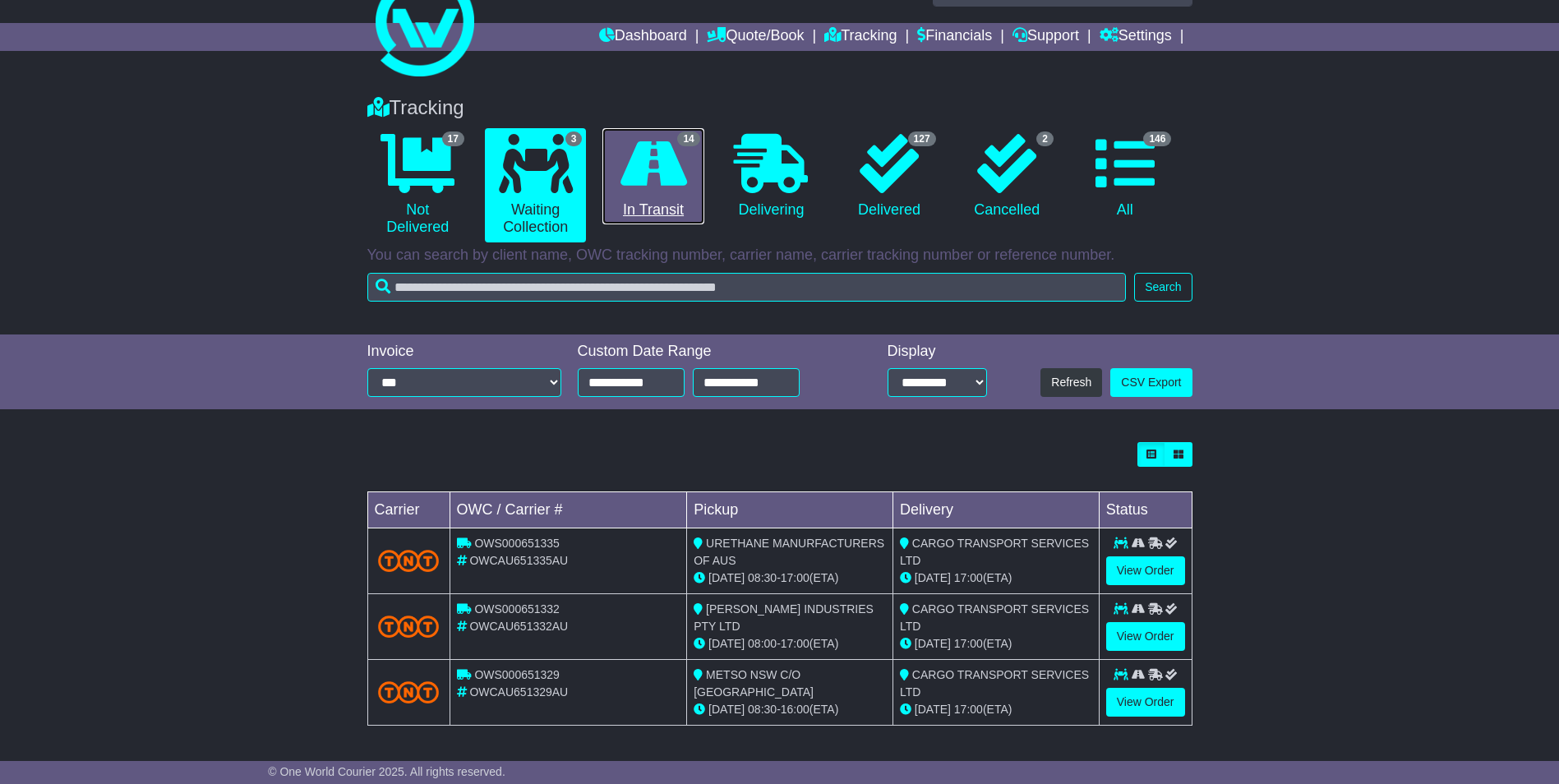
click at [683, 145] on span "14" at bounding box center [688, 138] width 22 height 15
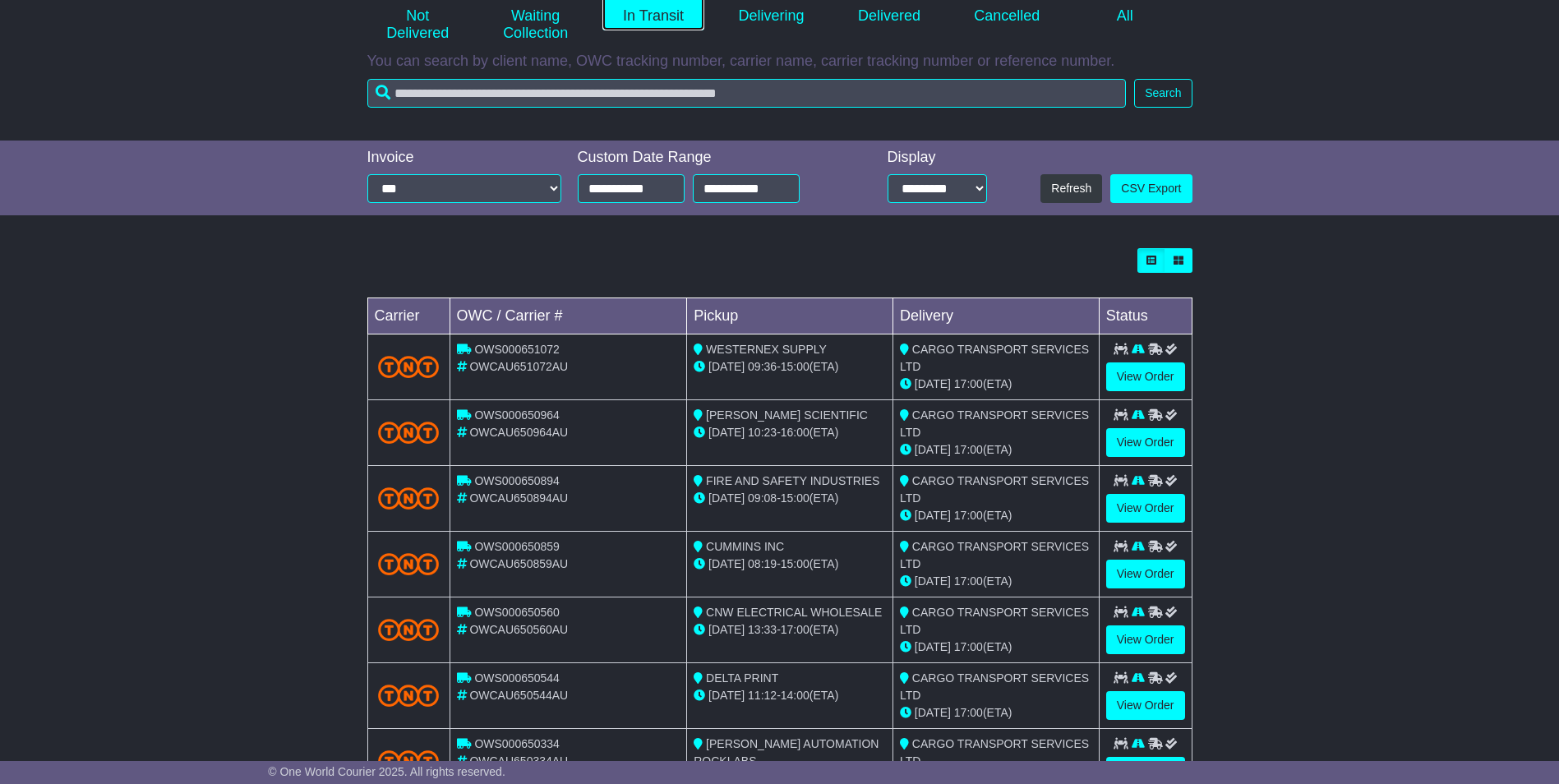
scroll to position [444, 0]
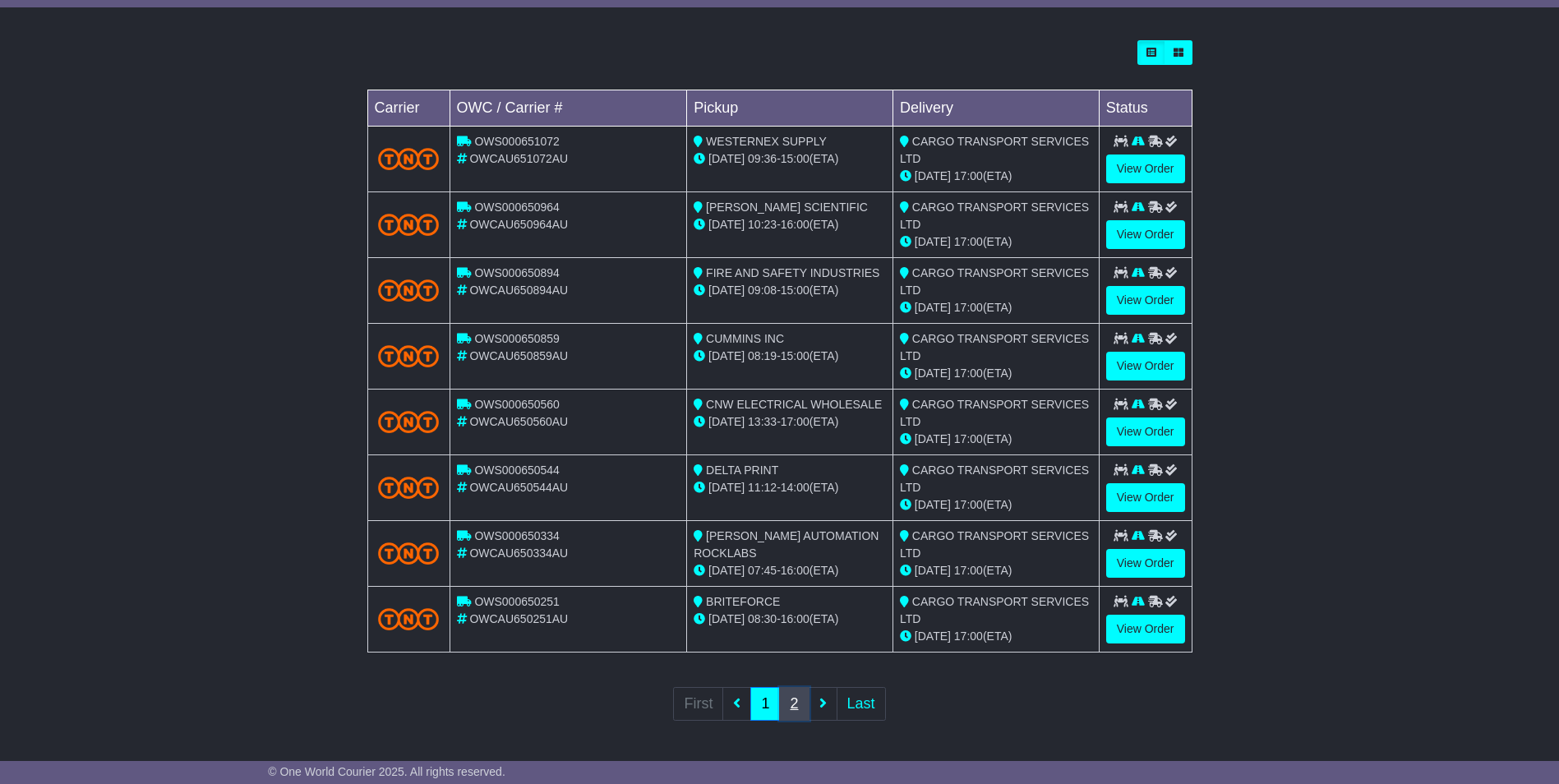
click at [799, 712] on link "2" at bounding box center [794, 703] width 30 height 33
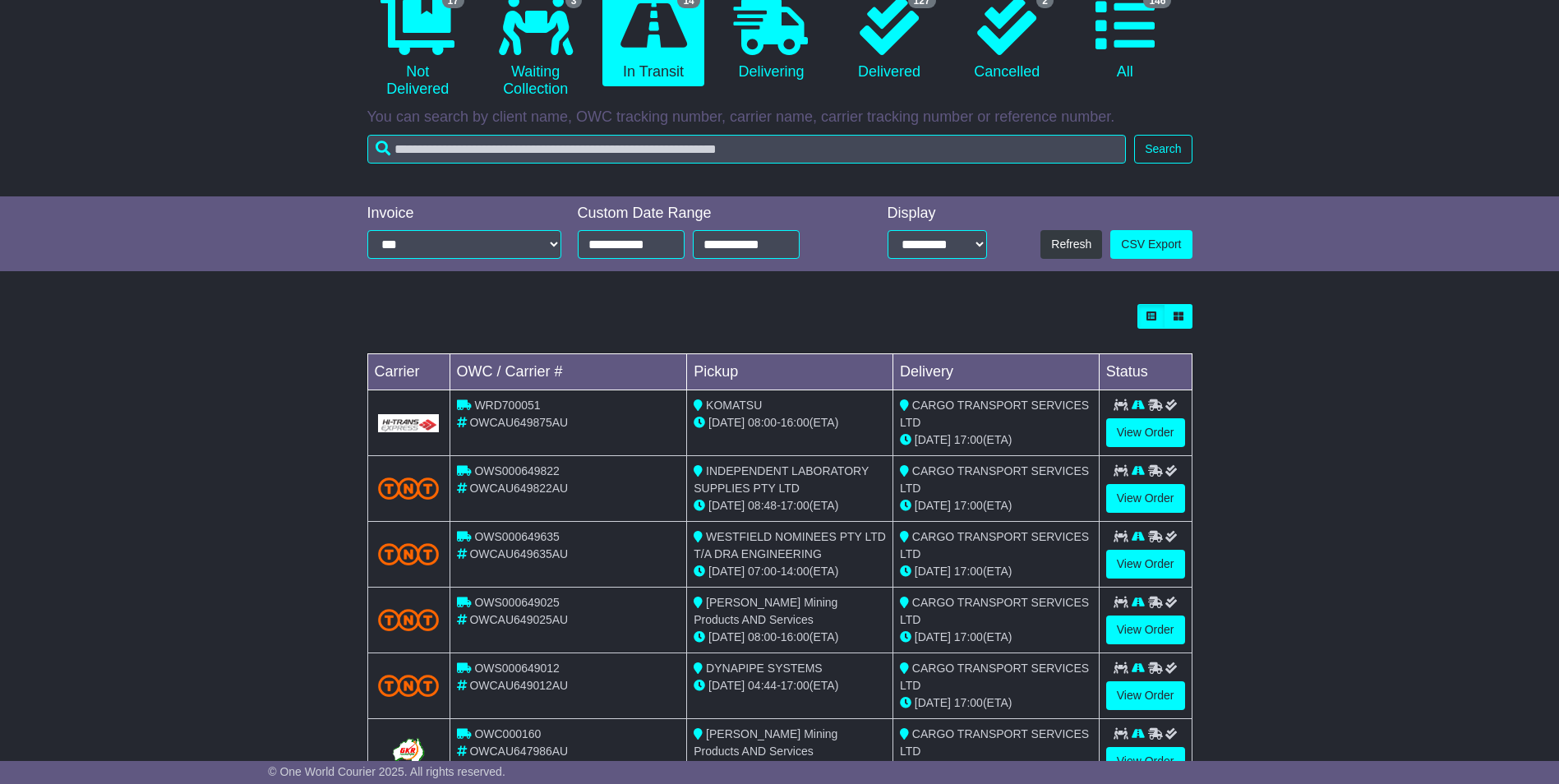
scroll to position [246, 0]
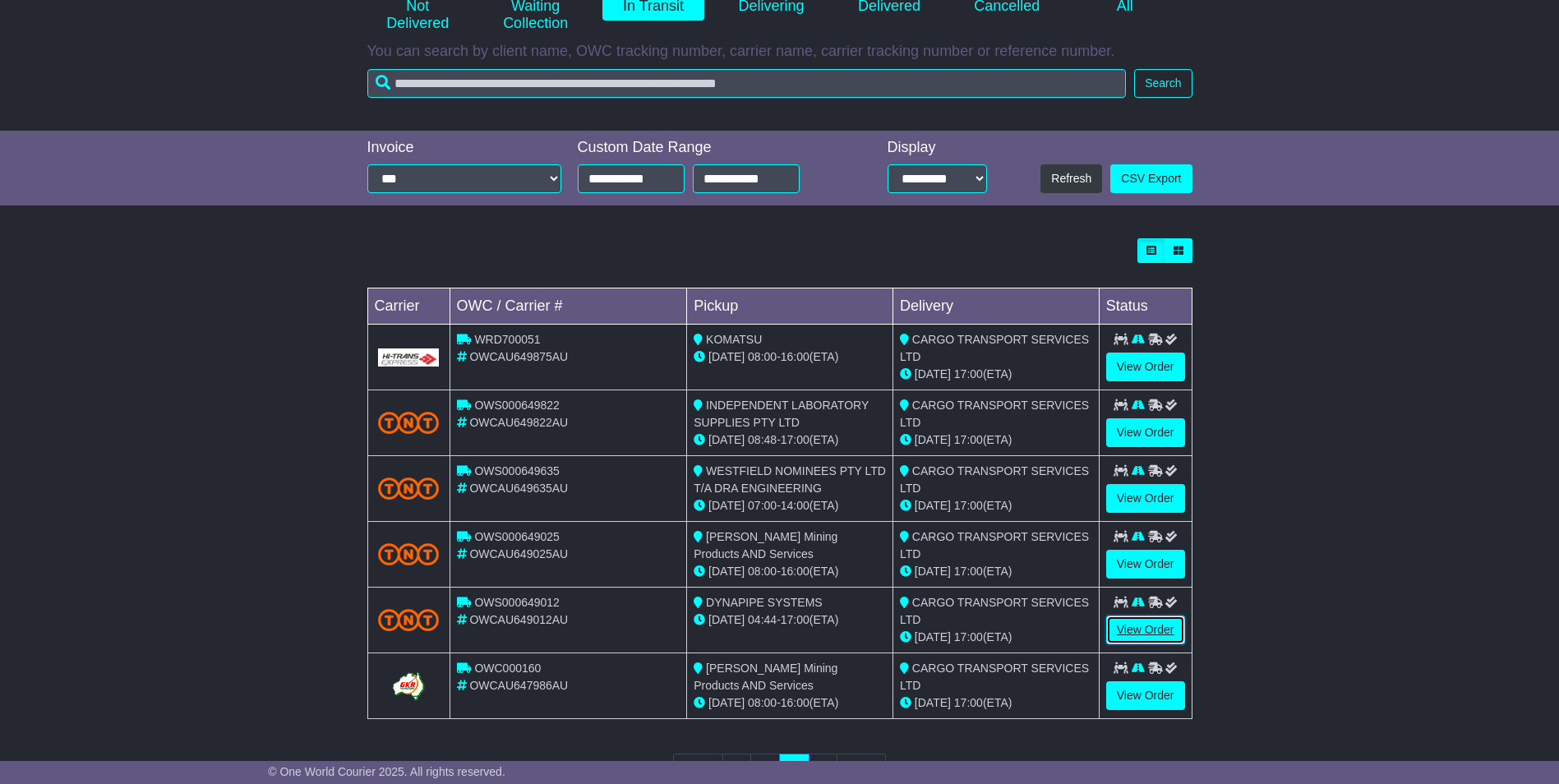
click at [1126, 630] on link "View Order" at bounding box center [1145, 629] width 79 height 29
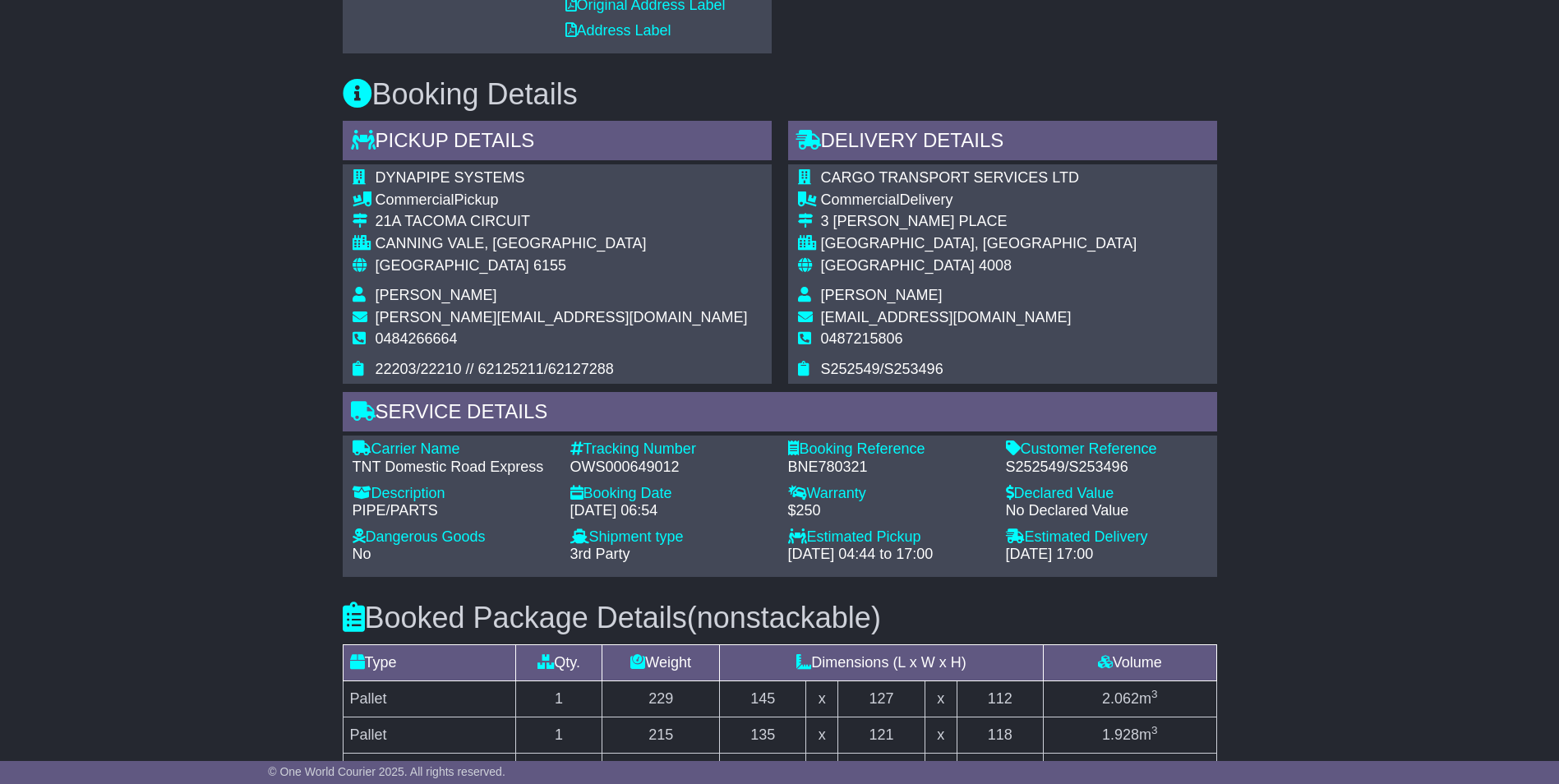
scroll to position [739, 0]
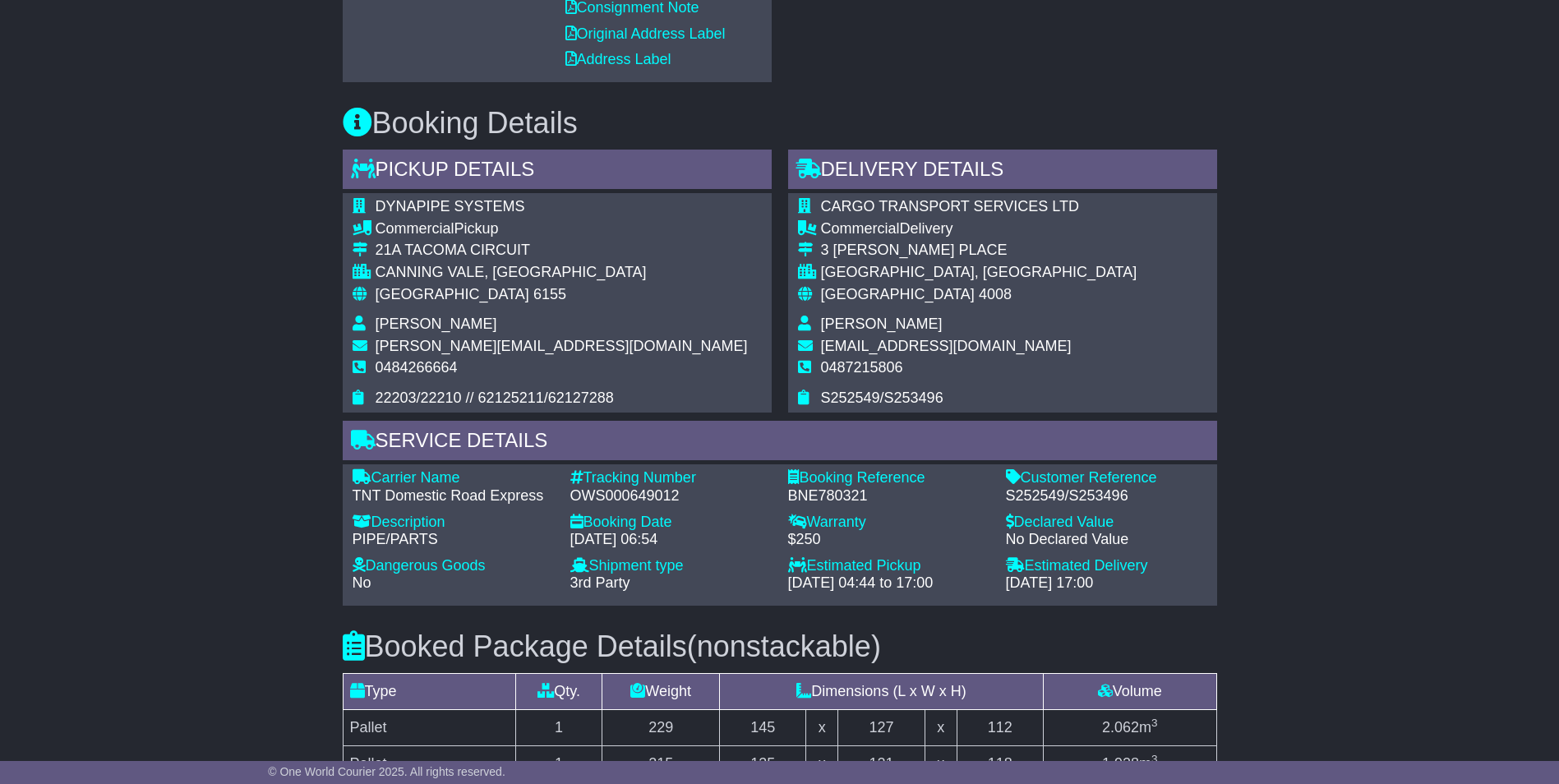
click at [542, 413] on div "Pickup Details - Tail Lift DYNAPIPE SYSTEMS Commercial Pickup 21A TACOMA CIRCUI…" at bounding box center [780, 378] width 891 height 456
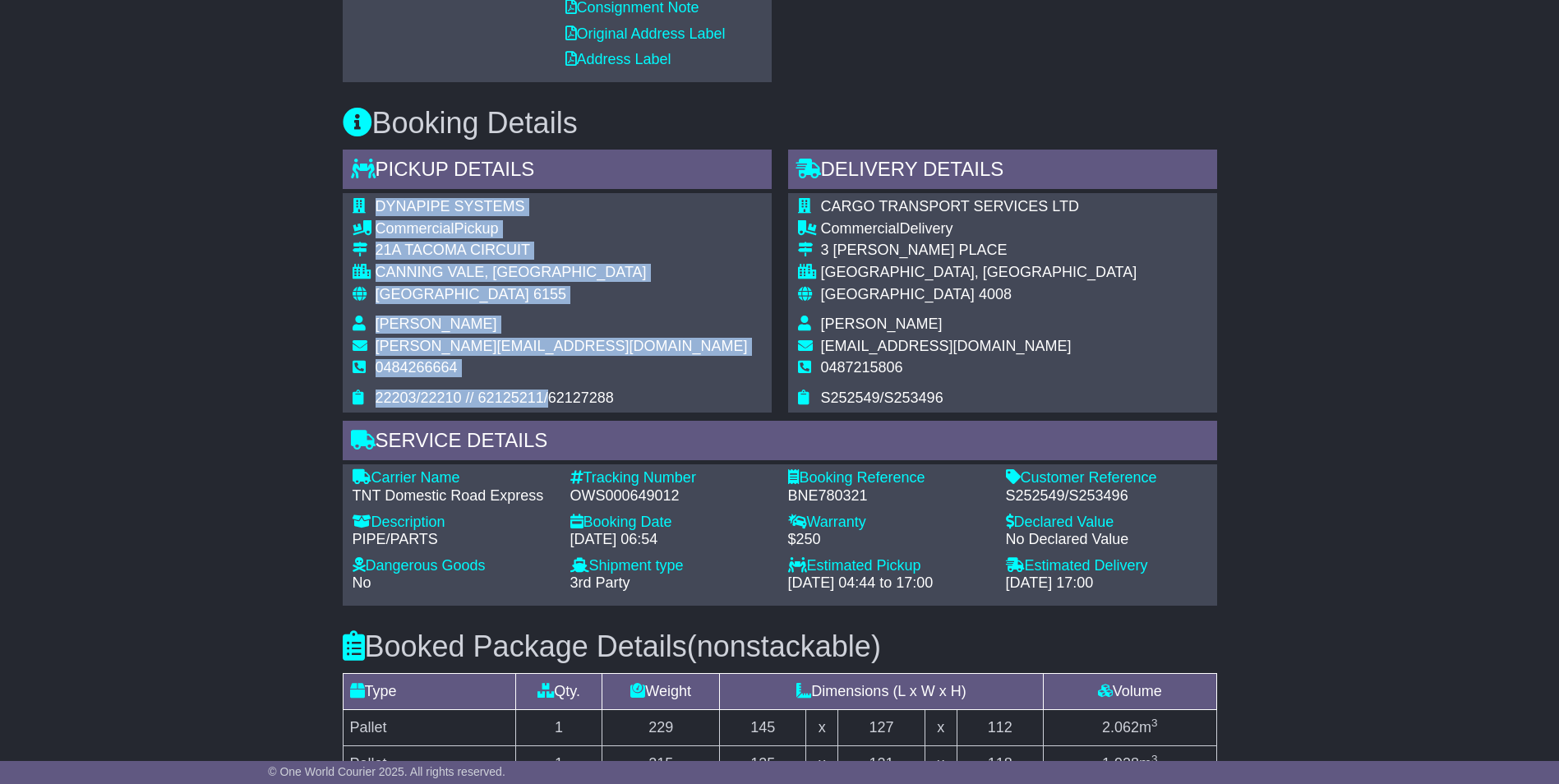
drag, startPoint x: 556, startPoint y: 390, endPoint x: 634, endPoint y: 389, distance: 78.0
click at [634, 389] on div "DYNAPIPE SYSTEMS Commercial Pickup 21A TACOMA CIRCUIT CANNING VALE, WA Australi…" at bounding box center [557, 301] width 429 height 218
copy table "DYNAPIPE SYSTEMS Commercial Pickup 21A TACOMA CIRCUIT CANNING VALE, WA Australi…"
